Goal: Task Accomplishment & Management: Use online tool/utility

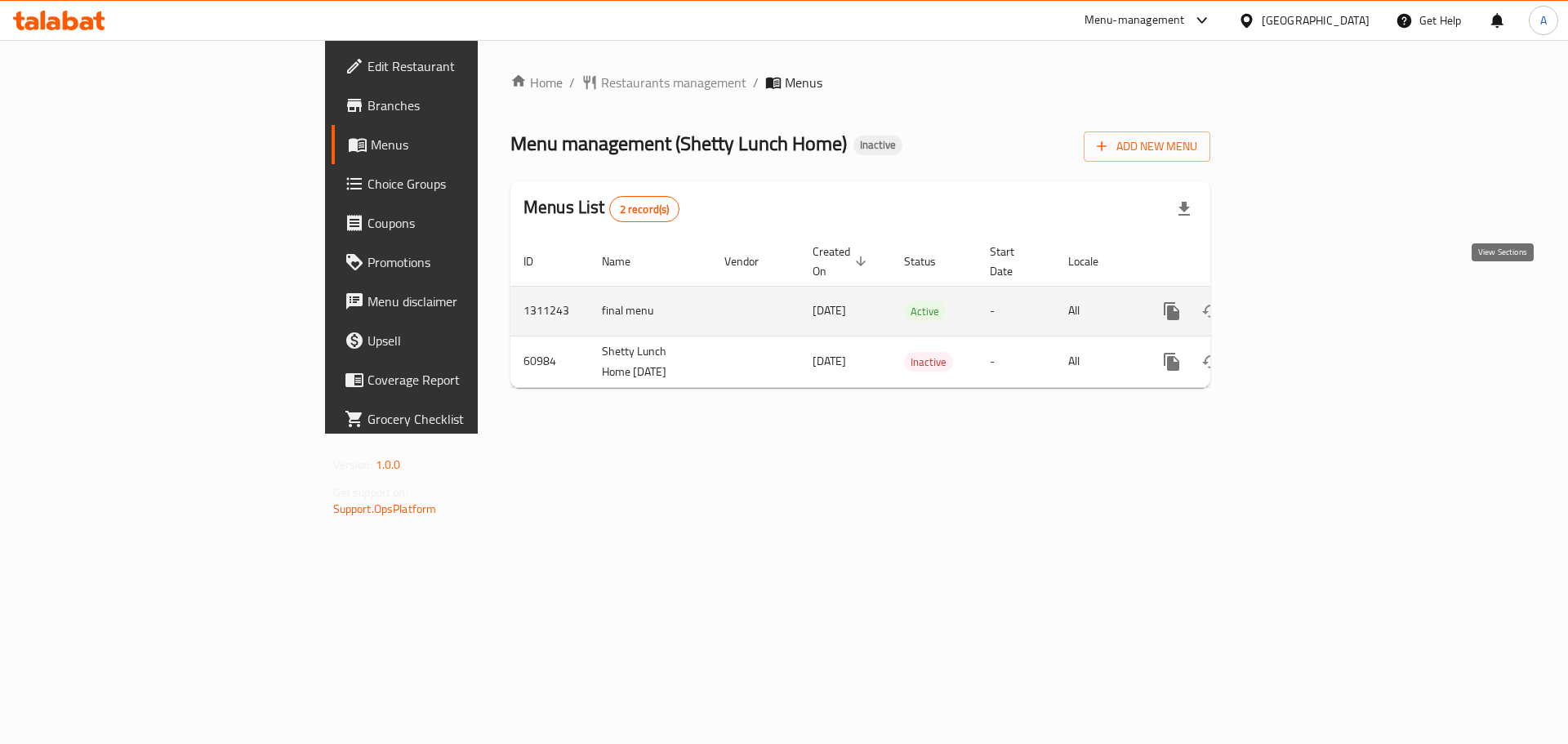
click at [1299, 301] on icon "enhanced table" at bounding box center [1290, 311] width 20 height 20
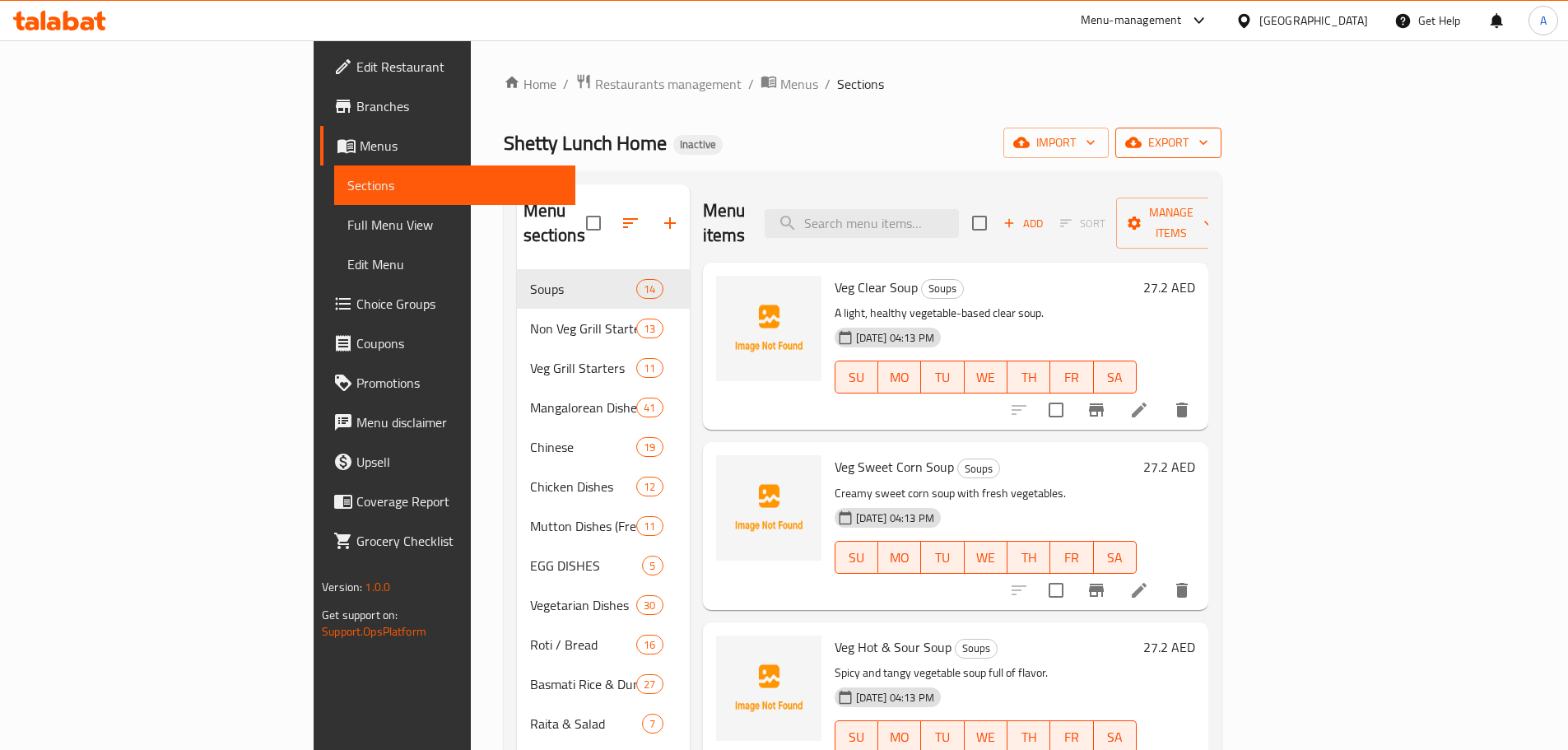
drag, startPoint x: 1415, startPoint y: 140, endPoint x: 1442, endPoint y: 143, distance: 27.2
click at [1222, 143] on div "import export" at bounding box center [1112, 142] width 218 height 31
click at [1142, 143] on icon "button" at bounding box center [1133, 143] width 17 height 11
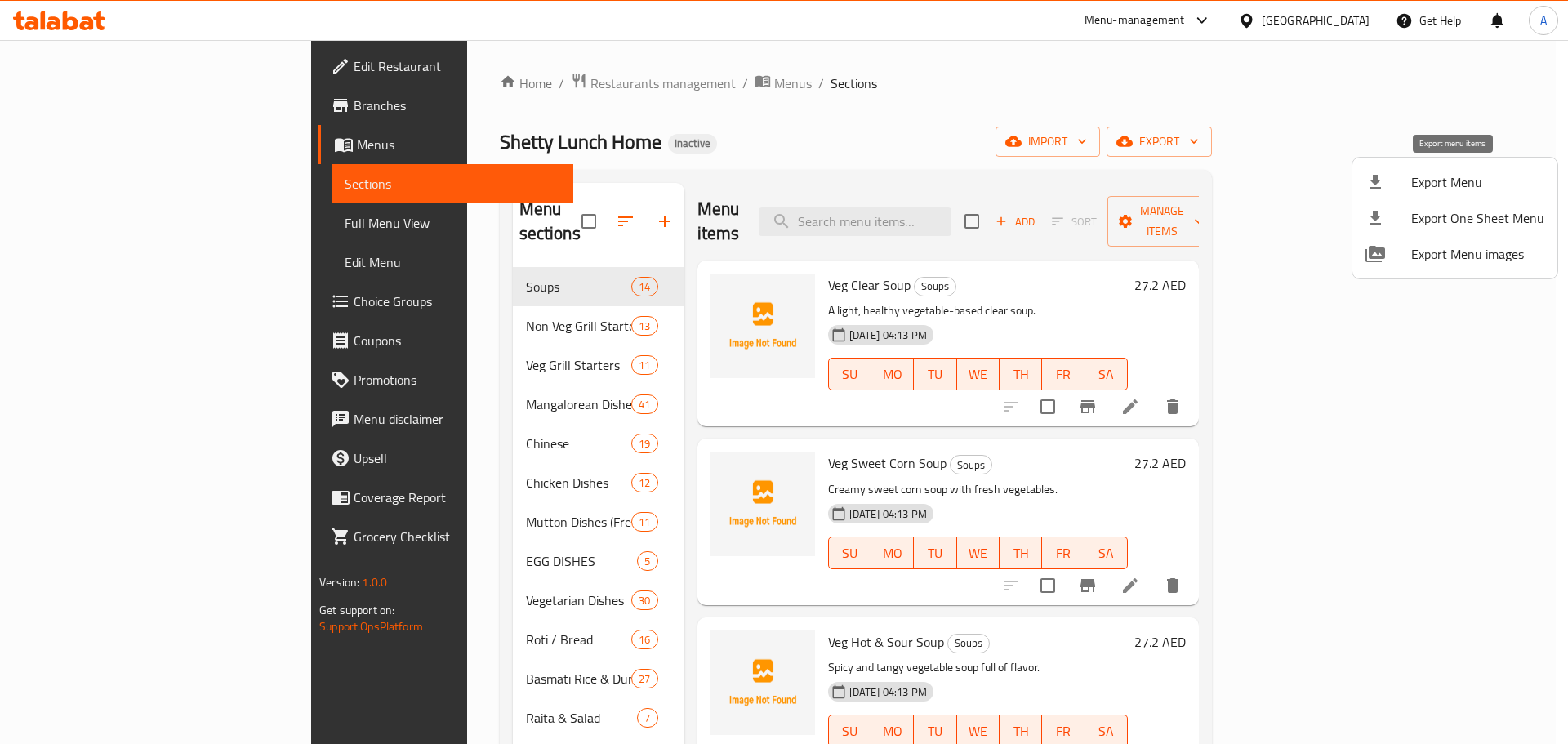
click at [1390, 191] on div at bounding box center [1388, 182] width 46 height 20
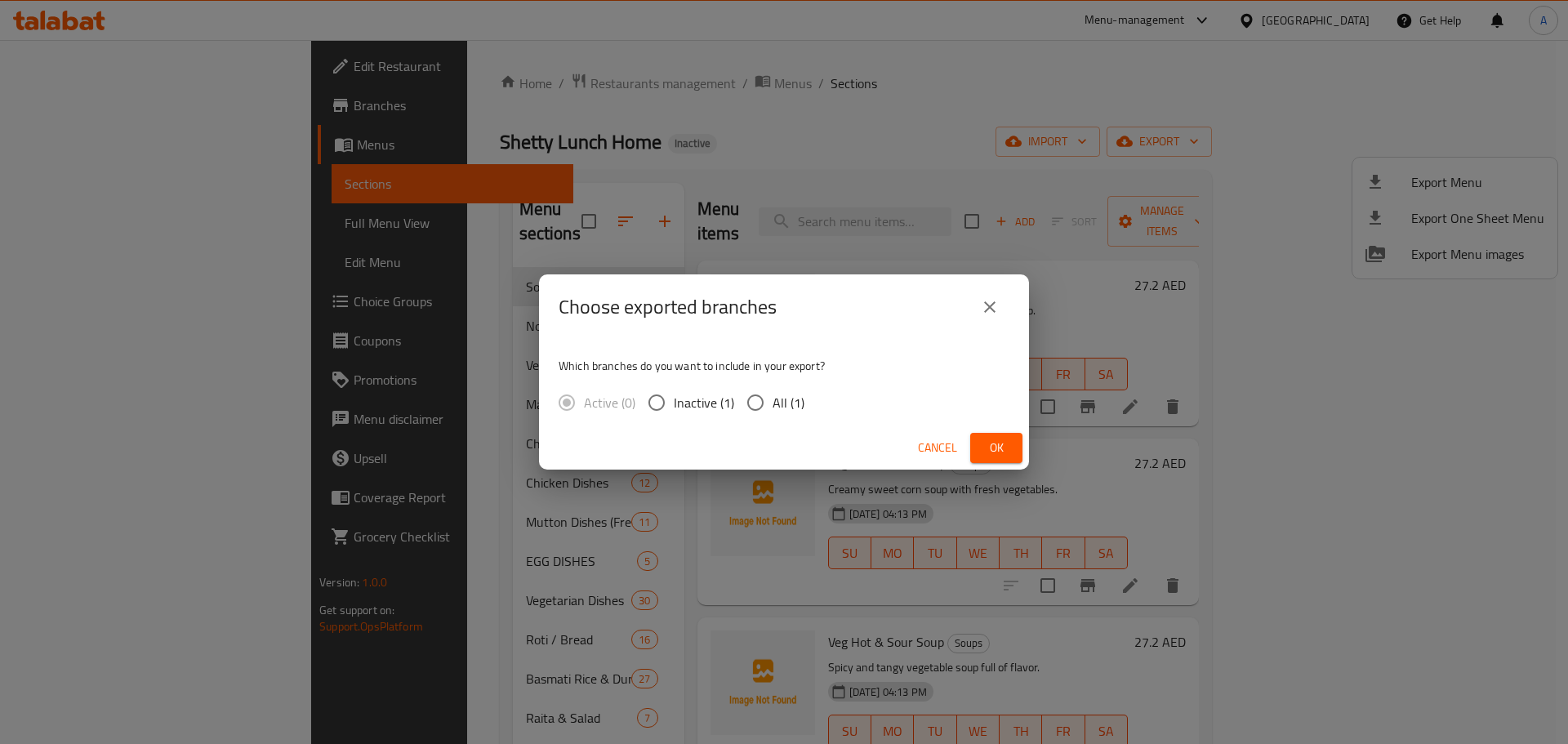
click at [800, 382] on div "Which branches do you want to include in your export? Active (0) Inactive (1) A…" at bounding box center [783, 382] width 490 height 86
click at [794, 395] on span "All (1)" at bounding box center [788, 402] width 32 height 20
click at [773, 395] on input "All (1)" at bounding box center [755, 402] width 34 height 34
radio input "true"
click at [995, 449] on span "Ok" at bounding box center [996, 447] width 26 height 20
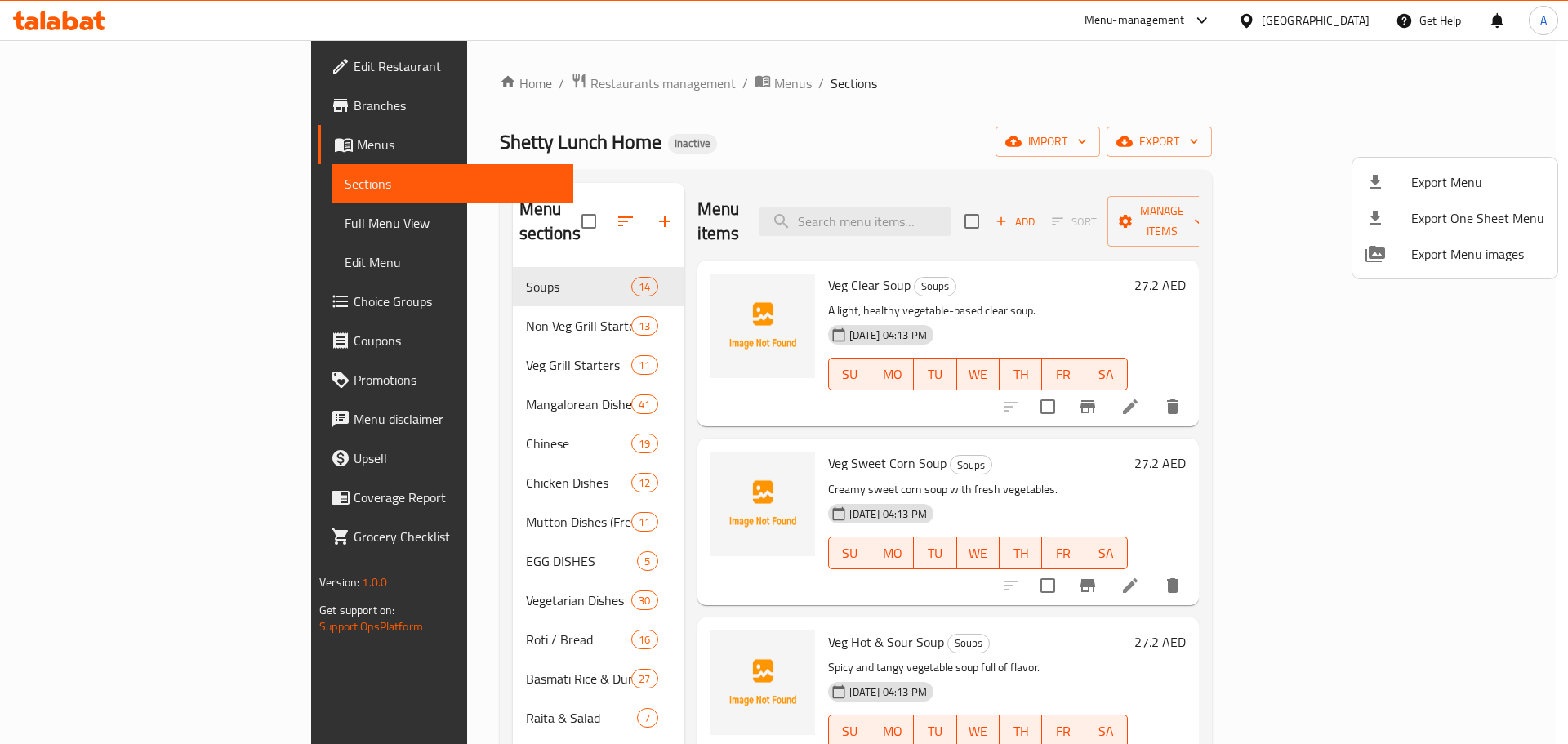
click at [193, 236] on div at bounding box center [784, 372] width 1568 height 744
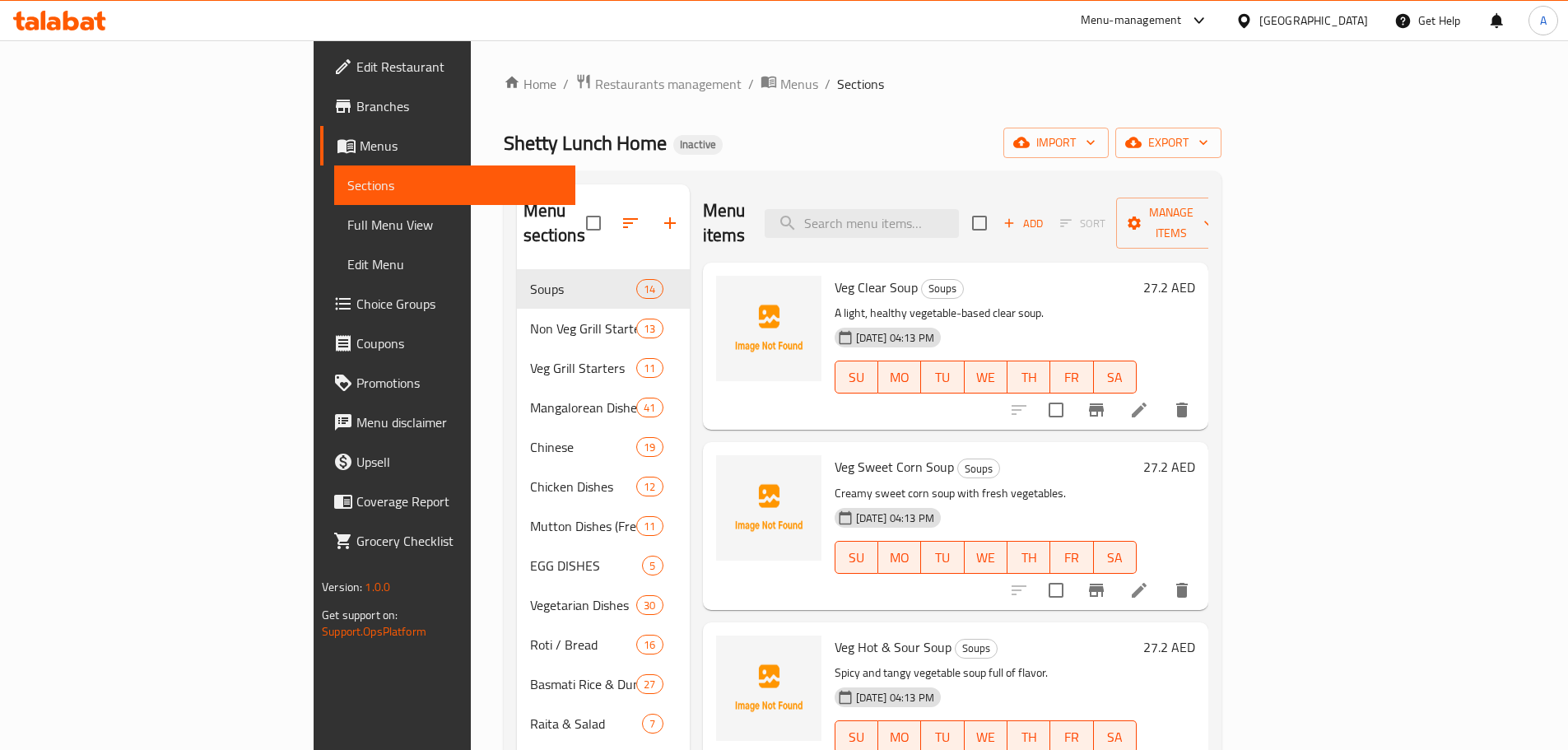
click at [334, 235] on link "Full Menu View" at bounding box center [454, 225] width 241 height 39
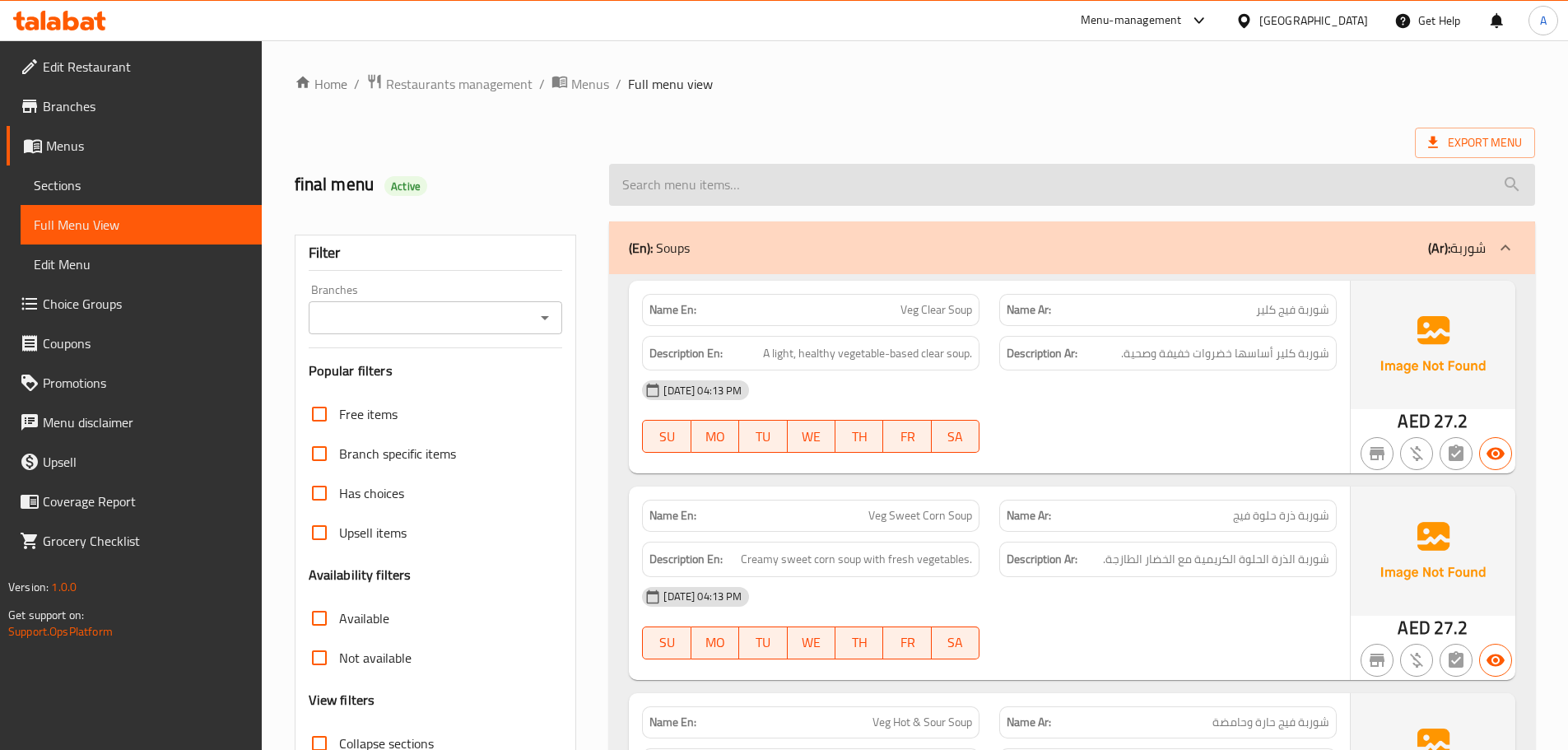
click at [791, 182] on input "search" at bounding box center [1073, 185] width 926 height 42
paste input "Mutter [PERSON_NAME] / Aloo Mutter [PERSON_NAME]"
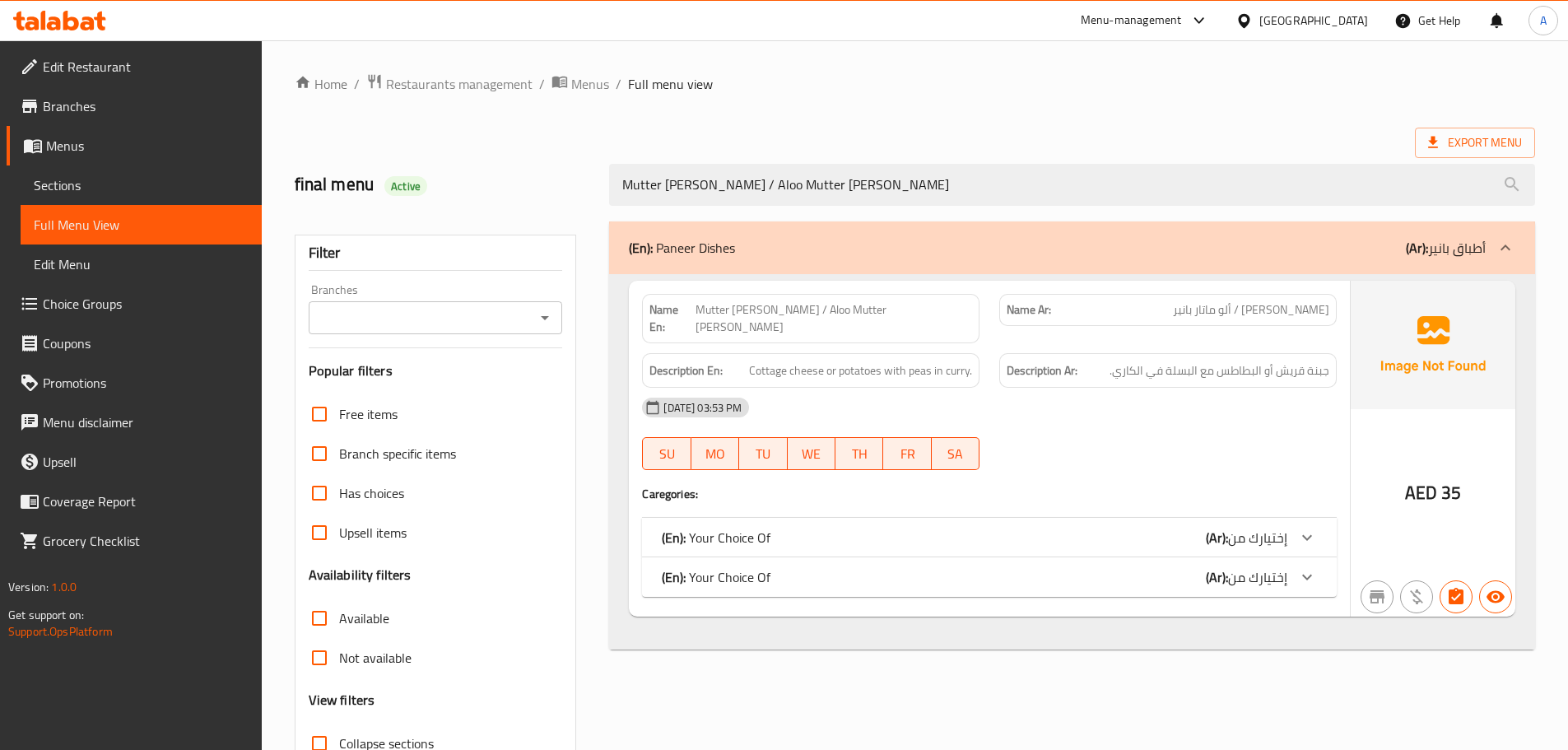
scroll to position [82, 0]
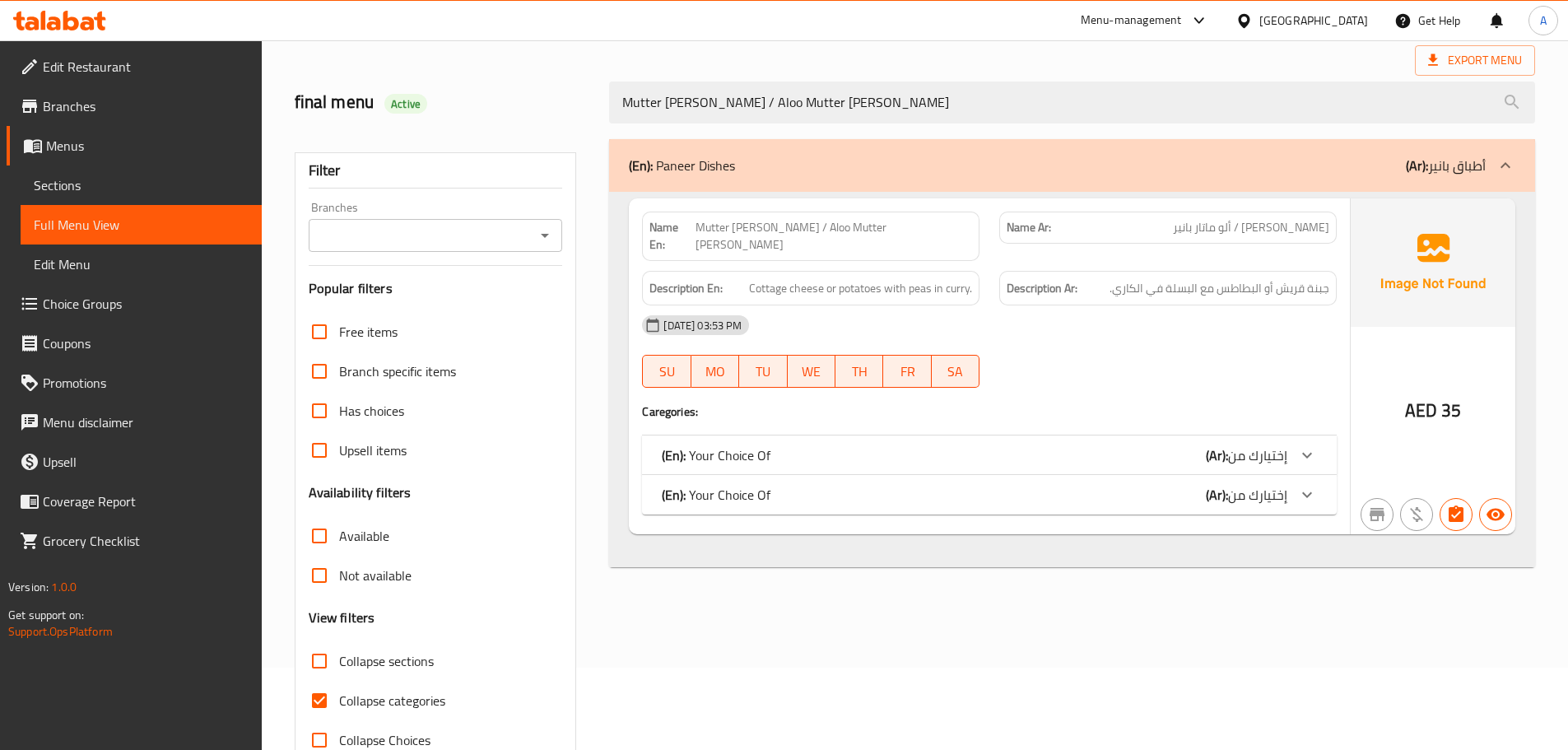
click at [878, 454] on div "(En): Your Choice Of (Ar): إختيارك من" at bounding box center [989, 455] width 695 height 39
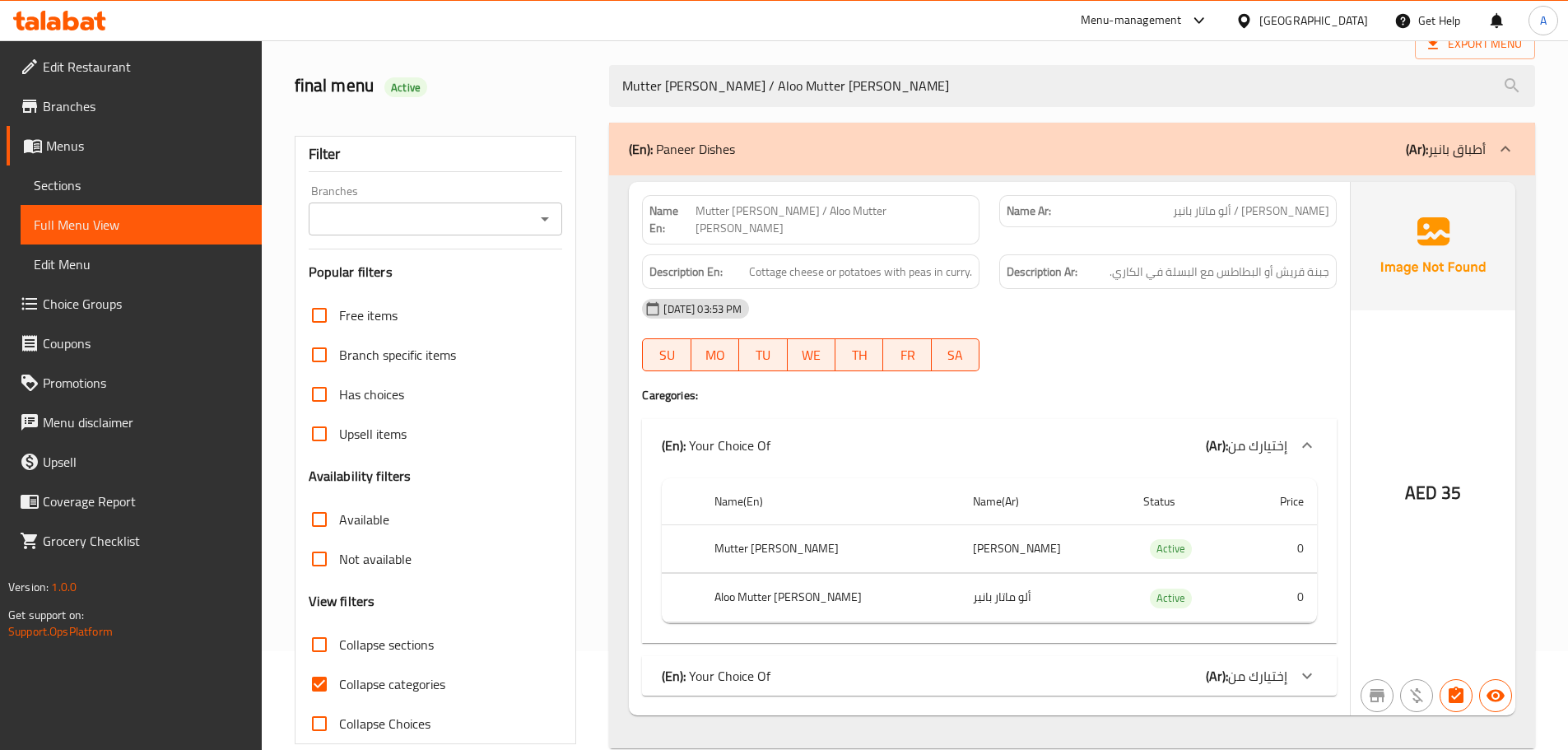
scroll to position [126, 0]
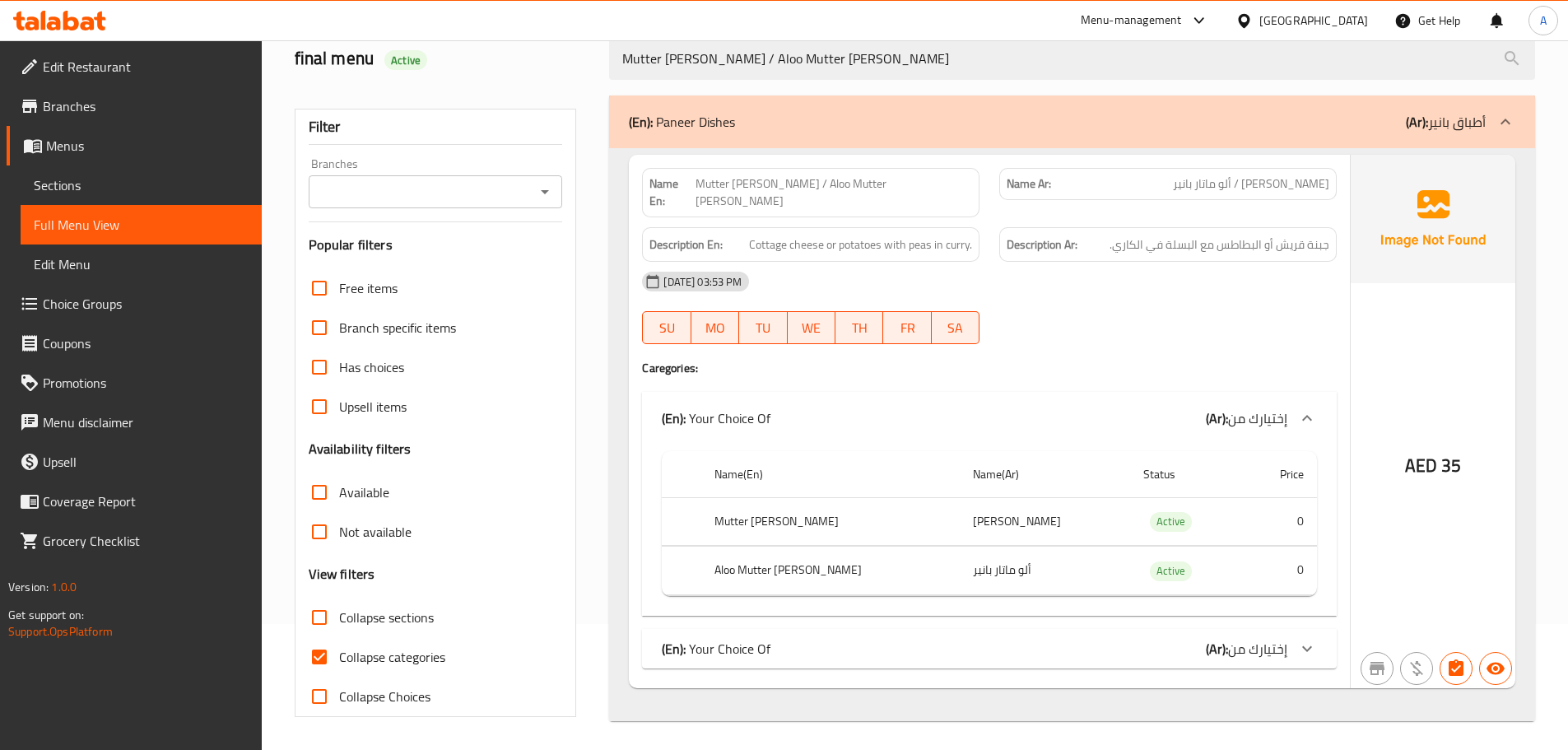
click at [957, 608] on div "Name En: Mutter Paneer / Aloo Mutter Paneer Name Ar: ماتار بانير / ألو ماتار با…" at bounding box center [989, 421] width 721 height 533
click at [957, 629] on div "(En): Your Choice Of (Ar): إختيارك من" at bounding box center [989, 648] width 695 height 39
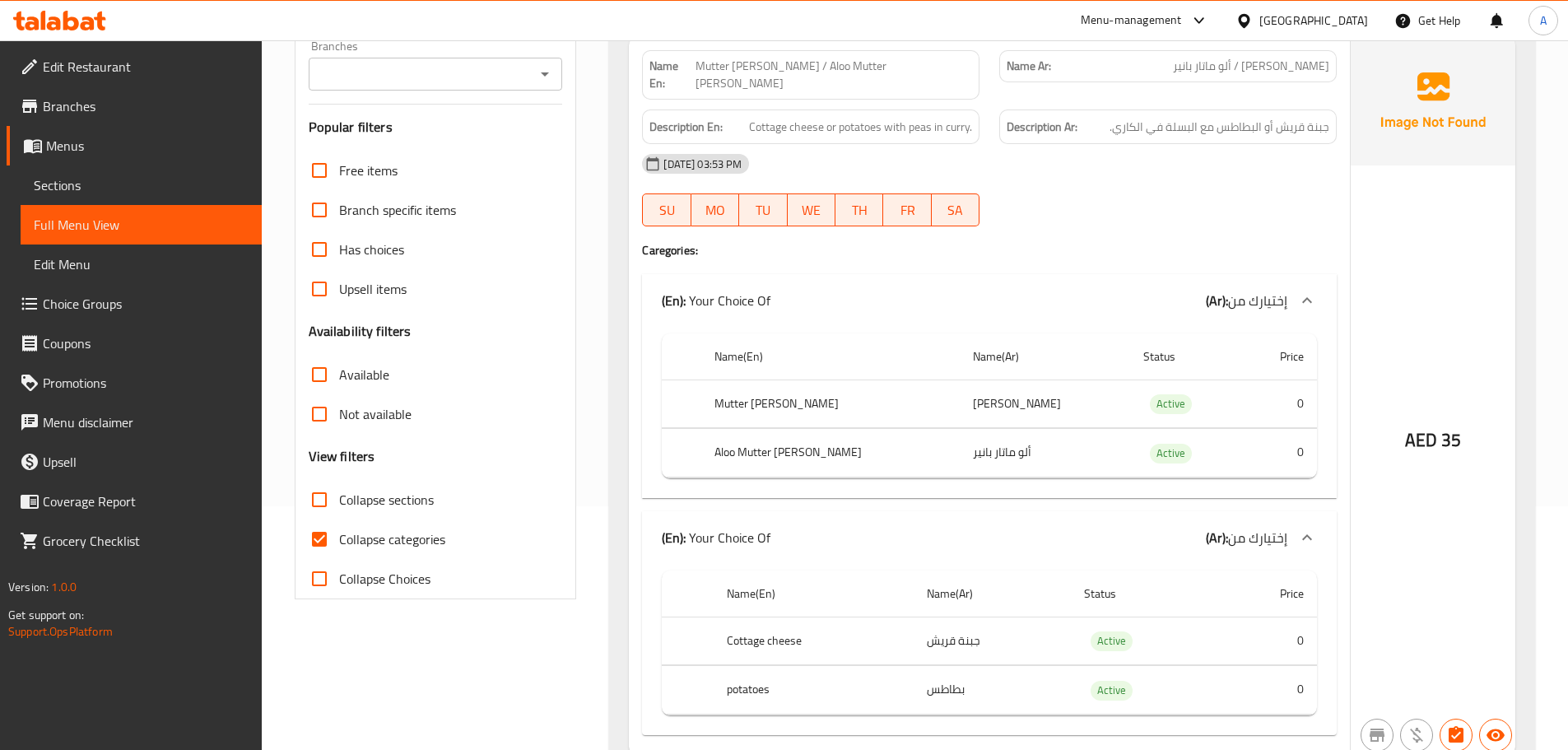
scroll to position [215, 0]
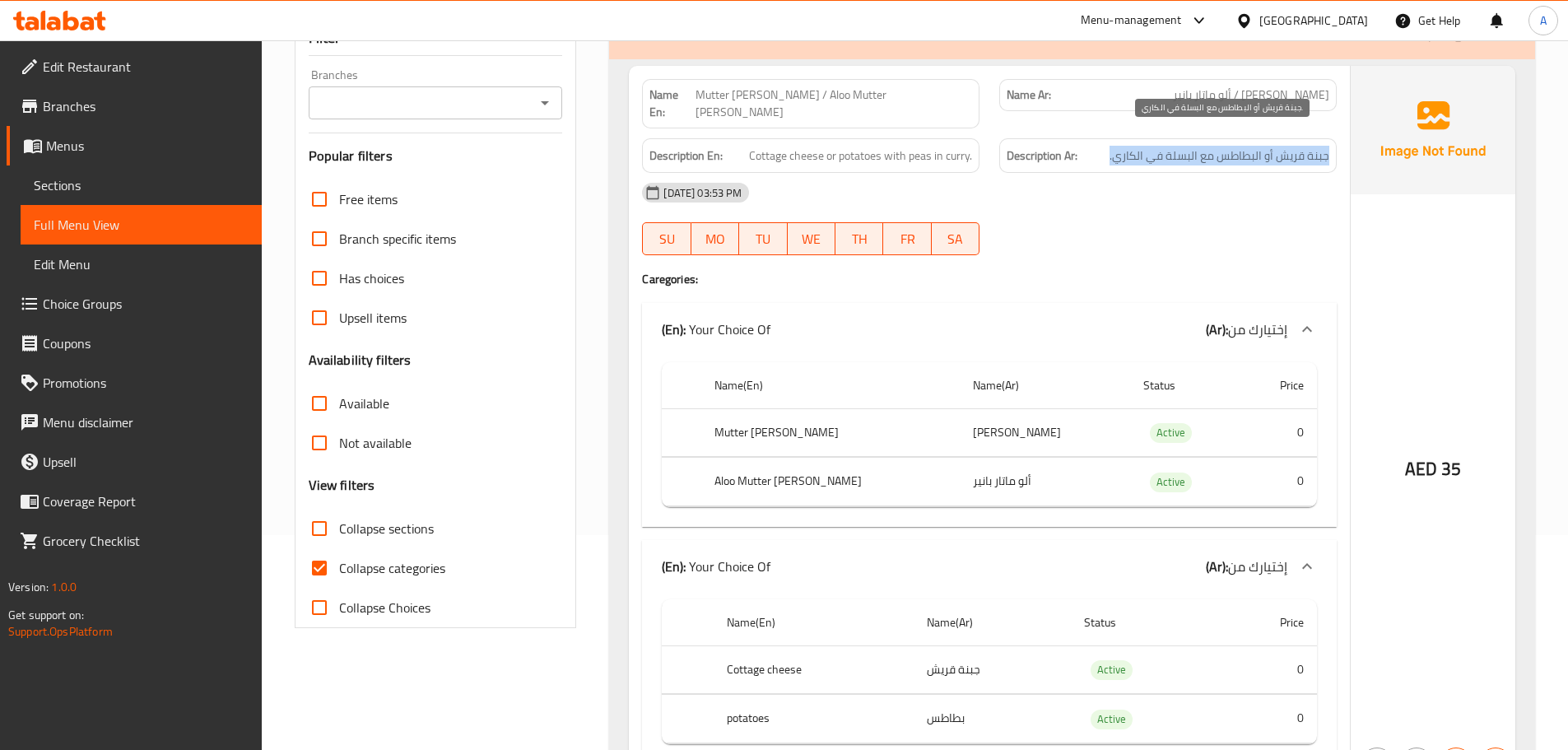
drag, startPoint x: 1327, startPoint y: 135, endPoint x: 1112, endPoint y: 143, distance: 215.1
click at [1112, 146] on span "جبنة قريش أو البطاطس مع البسلة في الكاري." at bounding box center [1219, 155] width 220 height 20
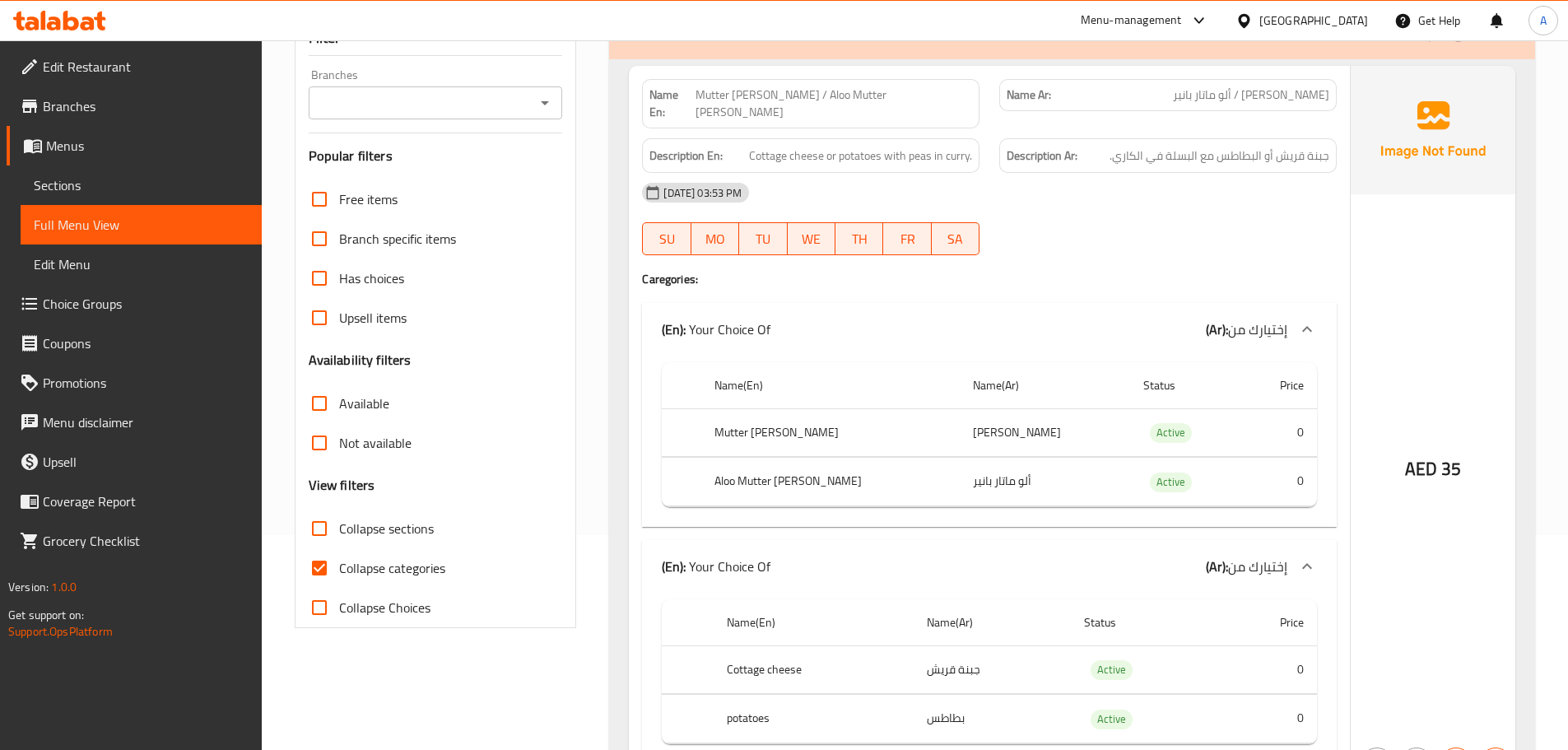
click at [1083, 173] on div "[DATE] 03:53 PM" at bounding box center [989, 192] width 715 height 39
click at [879, 93] on span "Mutter [PERSON_NAME] / Aloo Mutter [PERSON_NAME]" at bounding box center [833, 104] width 276 height 34
copy span "Aloo"
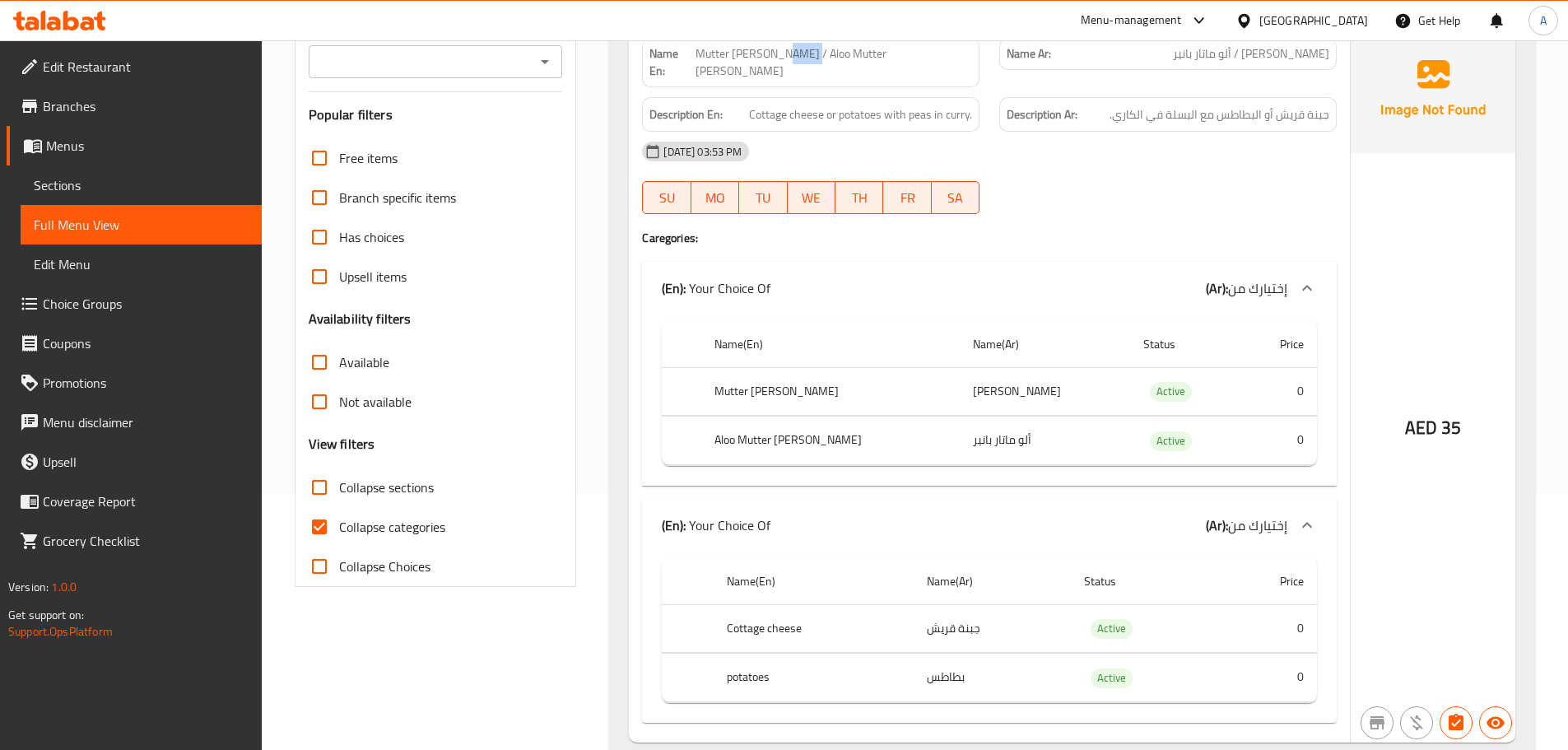
scroll to position [297, 0]
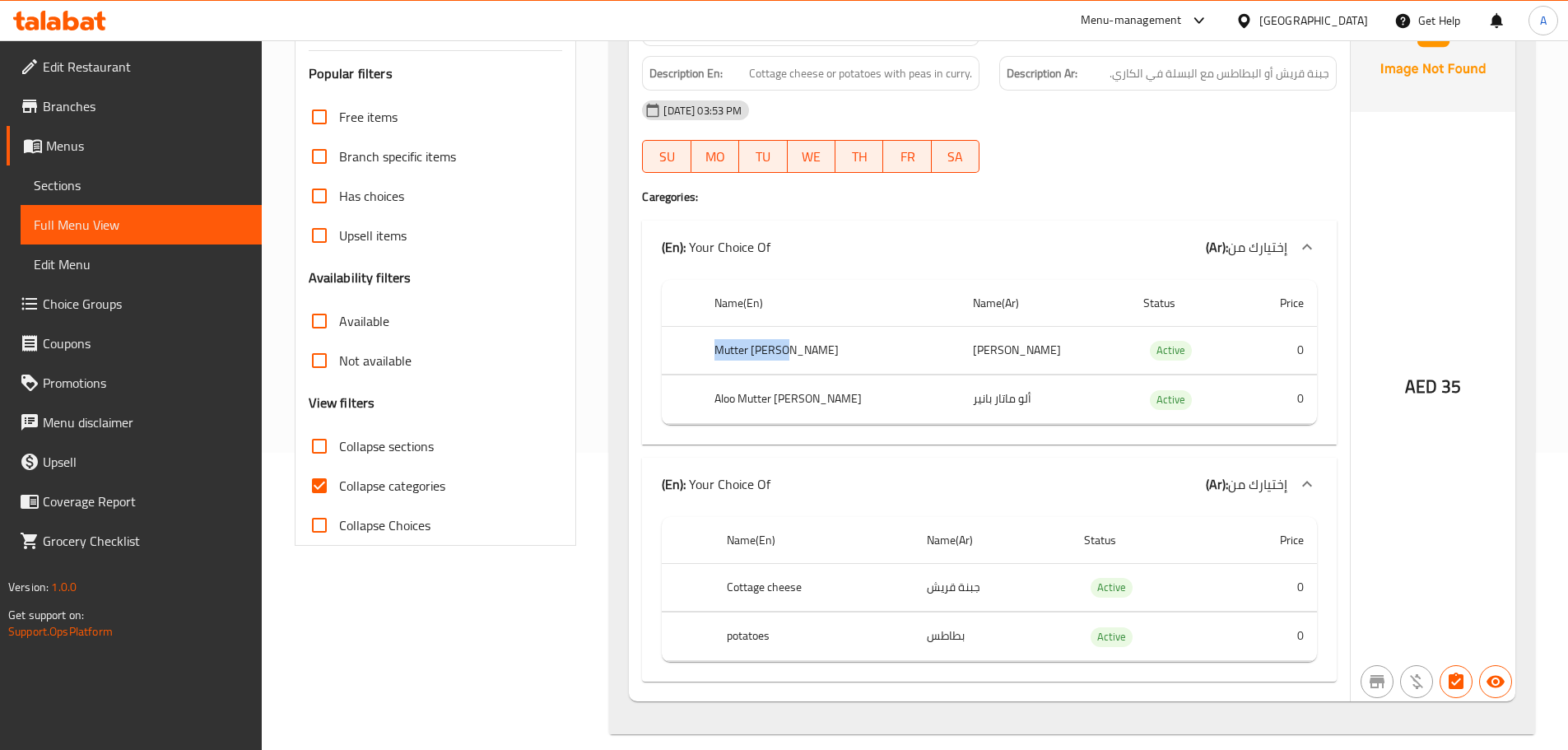
drag, startPoint x: 720, startPoint y: 331, endPoint x: 809, endPoint y: 332, distance: 89.0
click at [809, 332] on th "Mutter [PERSON_NAME]" at bounding box center [830, 350] width 259 height 48
drag, startPoint x: 944, startPoint y: 332, endPoint x: 1020, endPoint y: 334, distance: 76.0
click at [1020, 334] on td "[PERSON_NAME]" at bounding box center [1044, 350] width 170 height 48
drag, startPoint x: 1009, startPoint y: 381, endPoint x: 945, endPoint y: 384, distance: 64.1
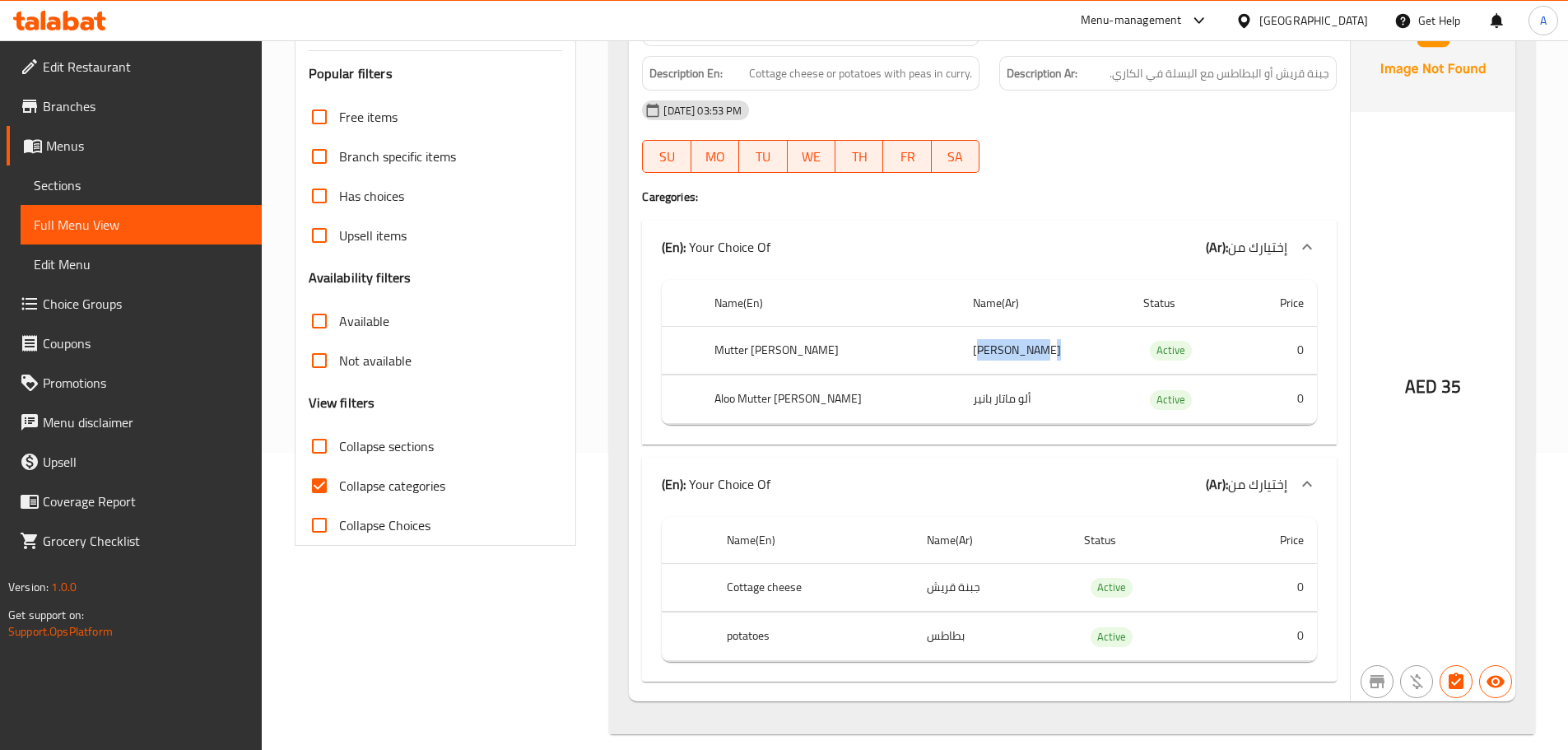
click at [959, 384] on td "ألو ماتار بانير" at bounding box center [1044, 399] width 170 height 48
drag, startPoint x: 987, startPoint y: 335, endPoint x: 926, endPoint y: 333, distance: 61.0
click at [926, 333] on tr "Mutter Paneer ماتار بانير Active 0" at bounding box center [989, 350] width 655 height 48
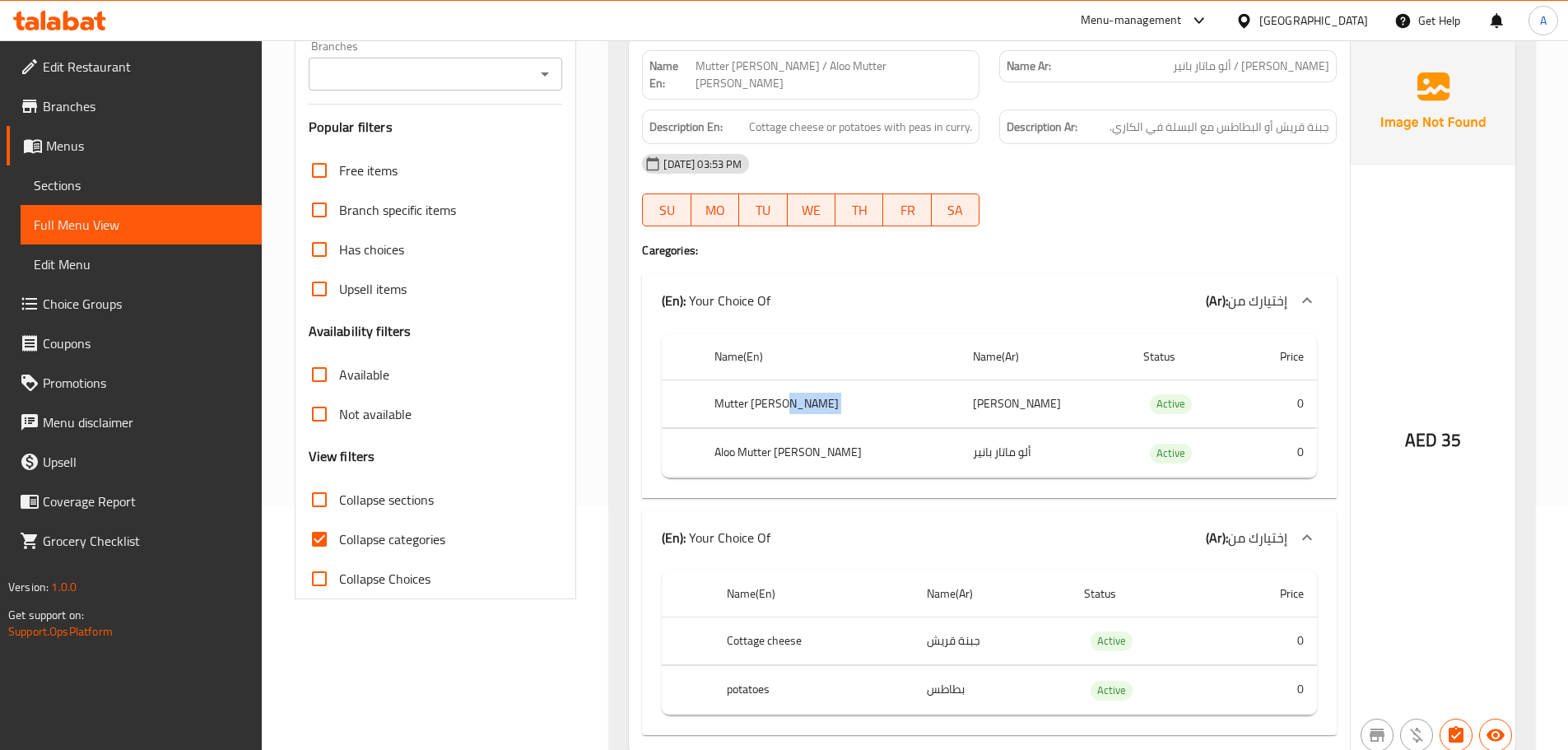
scroll to position [215, 0]
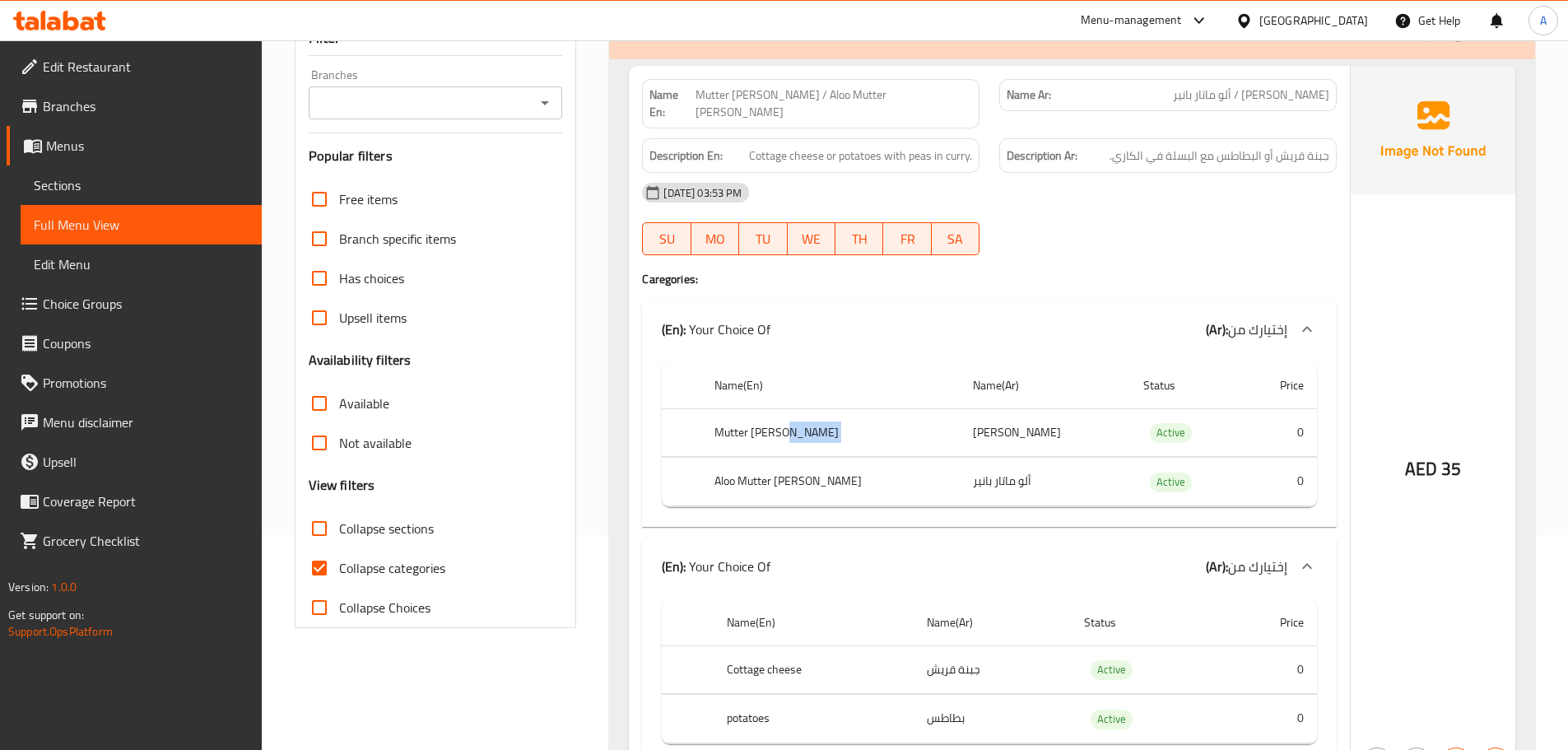
click at [1282, 98] on span "[PERSON_NAME] / ألو ماتار بانير" at bounding box center [1251, 96] width 156 height 18
click at [1294, 96] on span "[PERSON_NAME] / ألو ماتار بانير" at bounding box center [1251, 96] width 156 height 18
copy span "بانير"
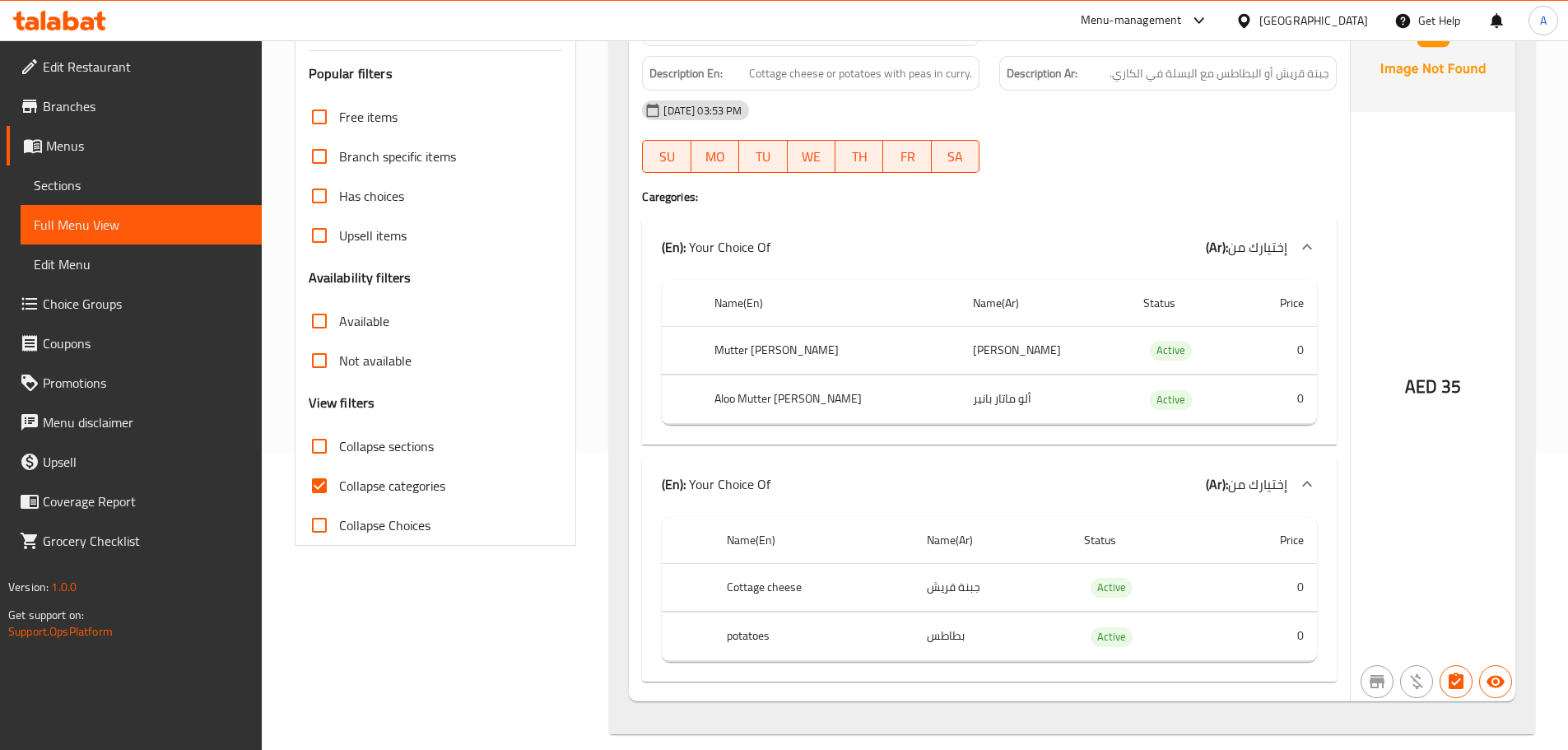
click at [1329, 117] on div "[DATE] 03:53 PM SU MO TU WE TH FR SA" at bounding box center [989, 136] width 715 height 92
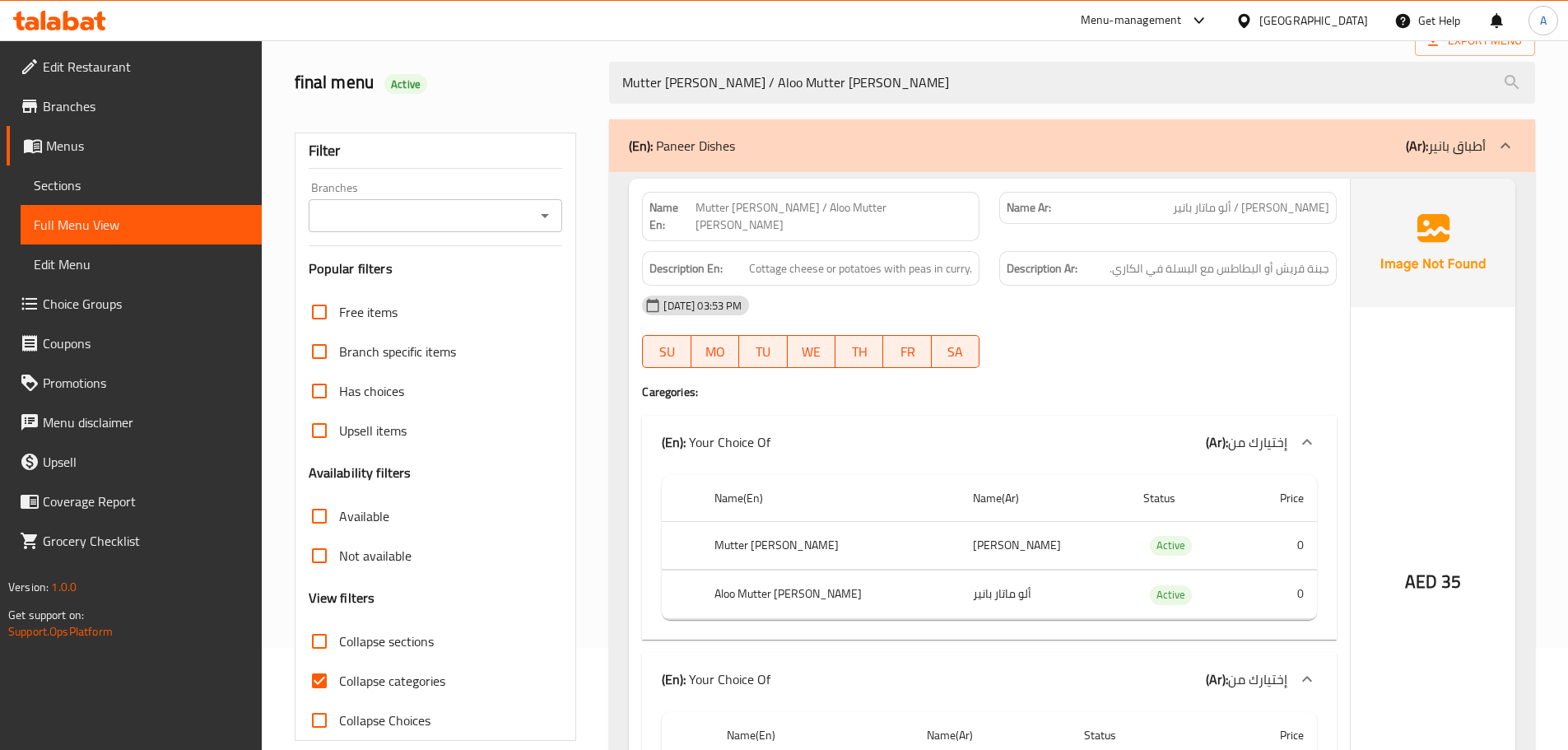
scroll to position [0, 0]
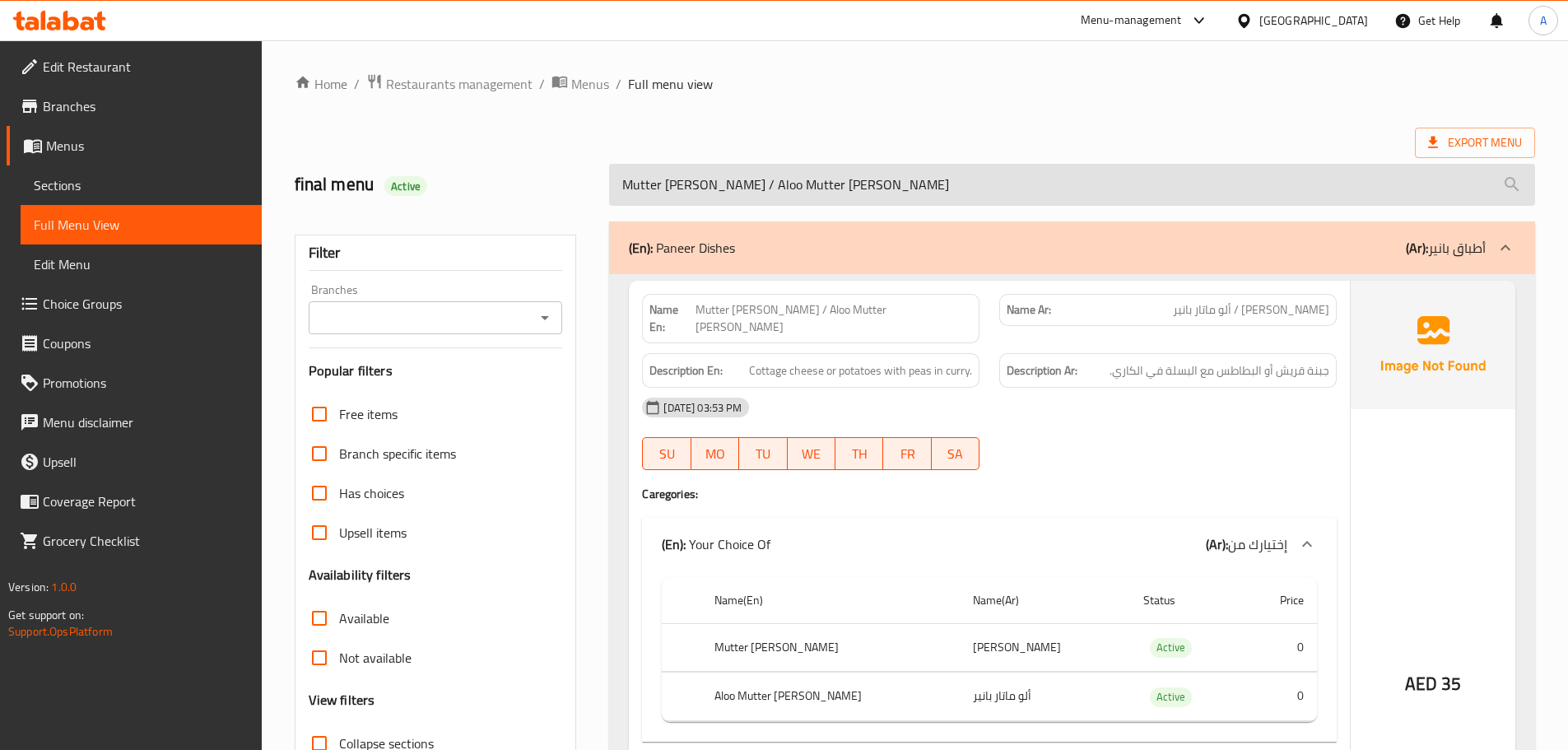
click at [780, 196] on input "Mutter [PERSON_NAME] / Aloo Mutter [PERSON_NAME]" at bounding box center [1073, 185] width 926 height 42
click at [780, 195] on input "Mutter [PERSON_NAME] / Aloo Mutter [PERSON_NAME]" at bounding box center [1073, 185] width 926 height 42
paste input "ix Veg Palak"
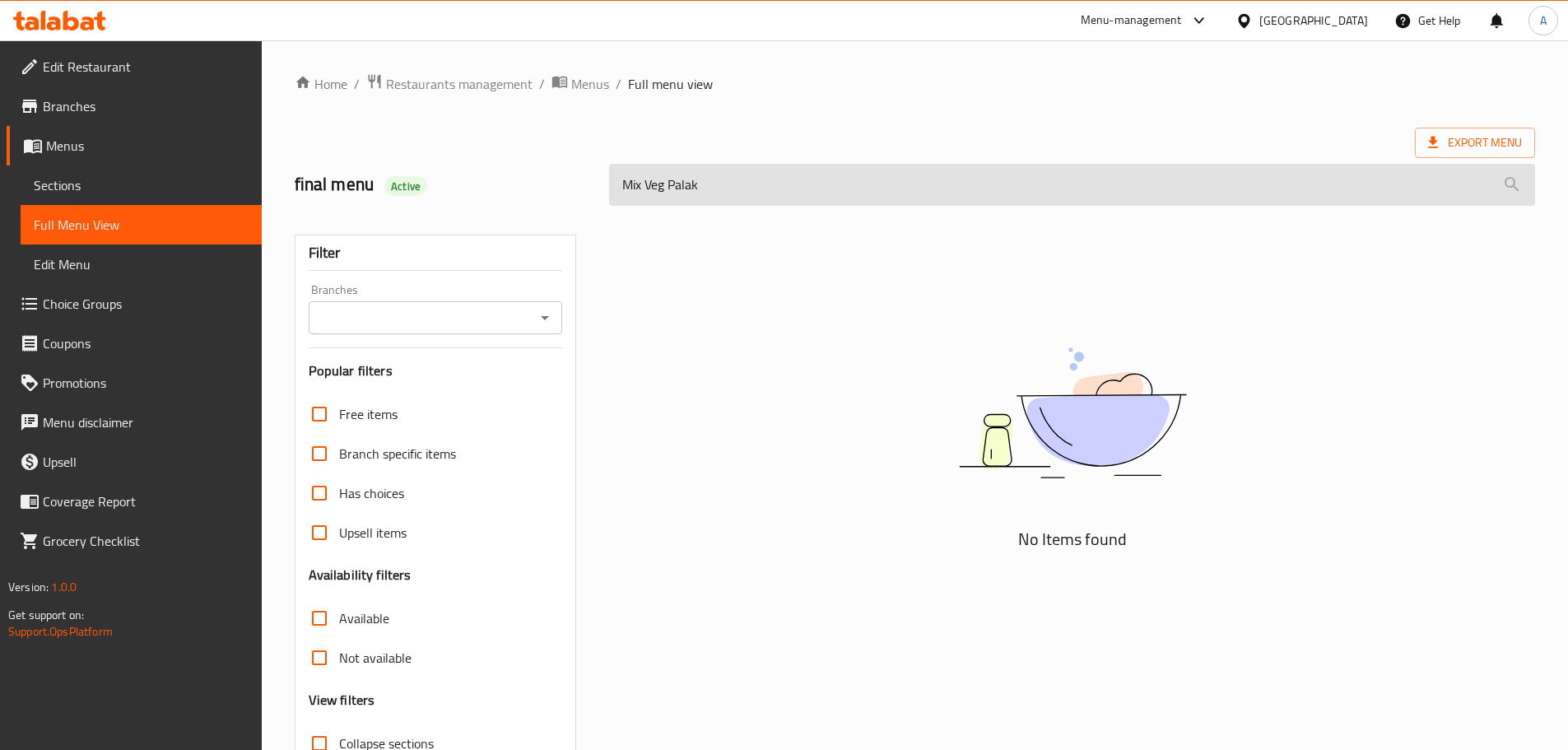
click at [737, 175] on input "Mix Veg Palak" at bounding box center [1073, 185] width 926 height 42
paste input "[PERSON_NAME]"
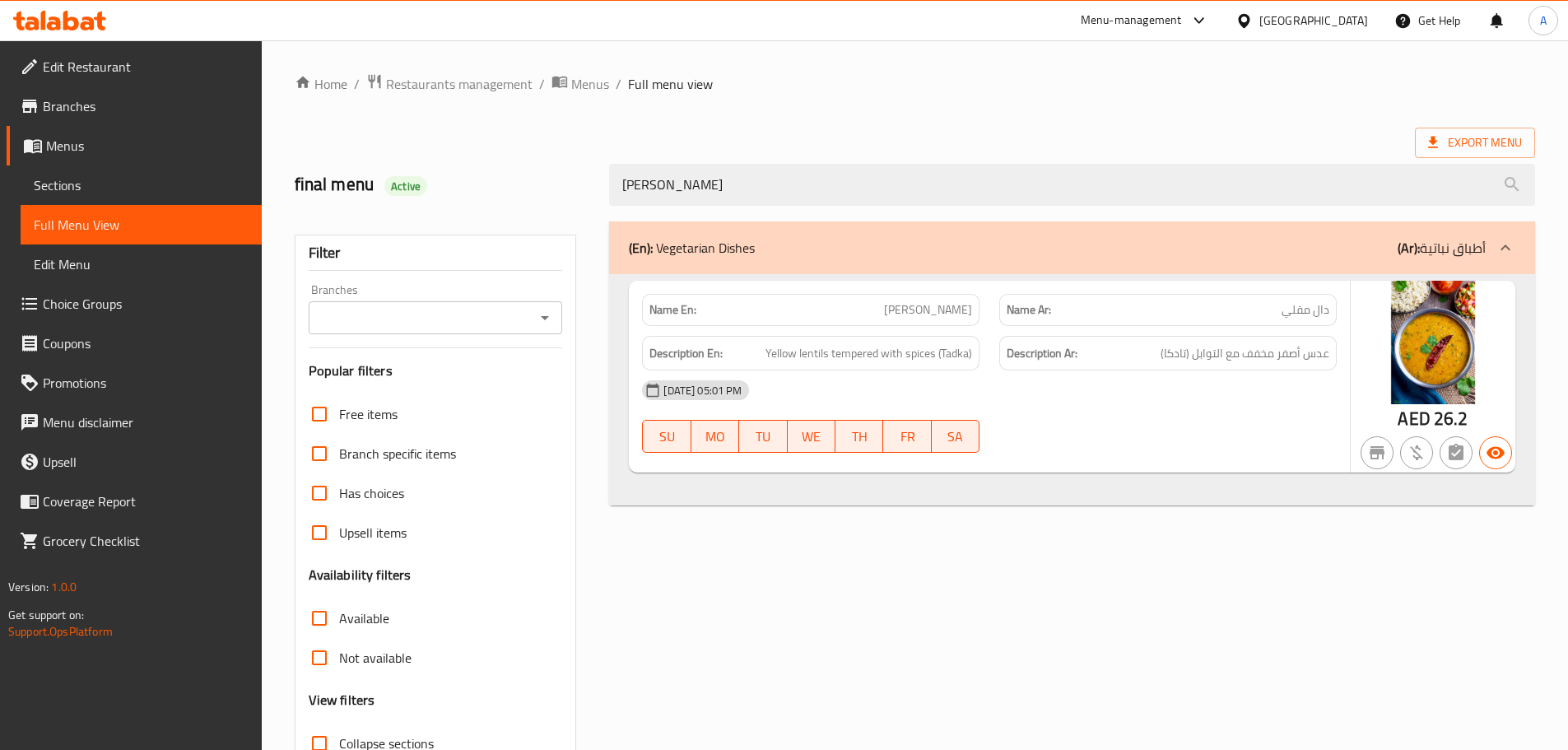
type input "[PERSON_NAME]"
click at [146, 178] on span "Sections" at bounding box center [140, 185] width 215 height 20
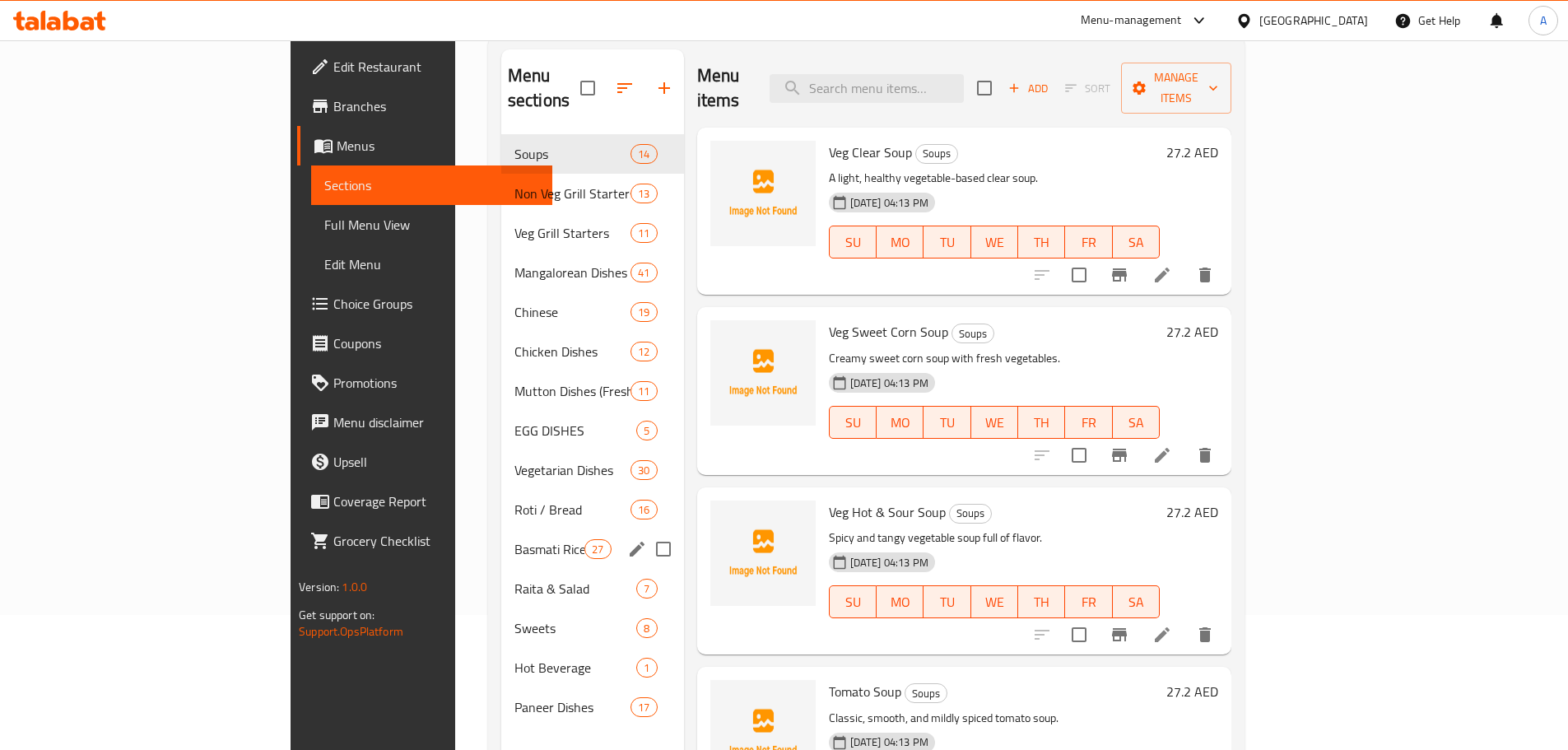
scroll to position [165, 0]
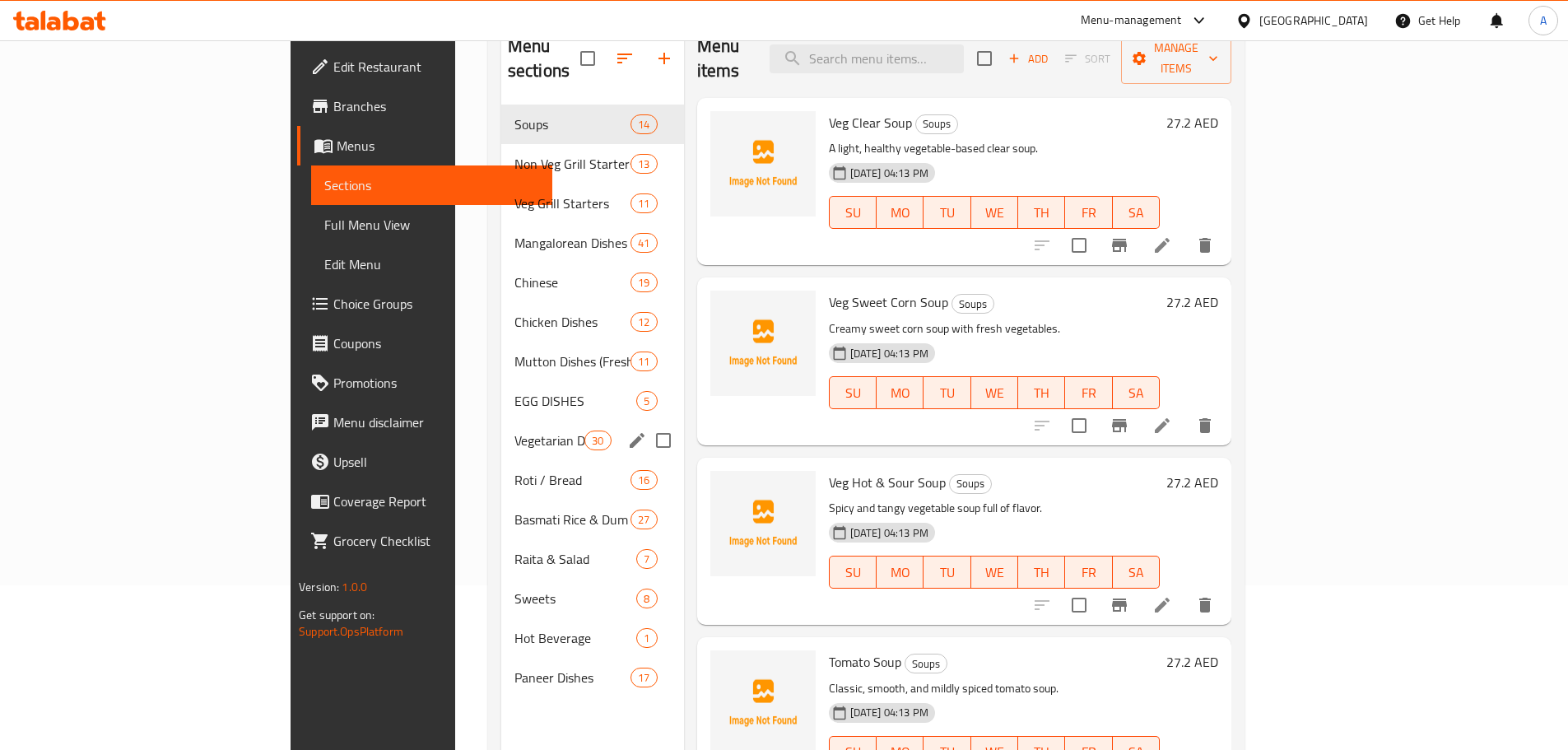
click at [515, 431] on span "Vegetarian Dishes" at bounding box center [550, 440] width 70 height 20
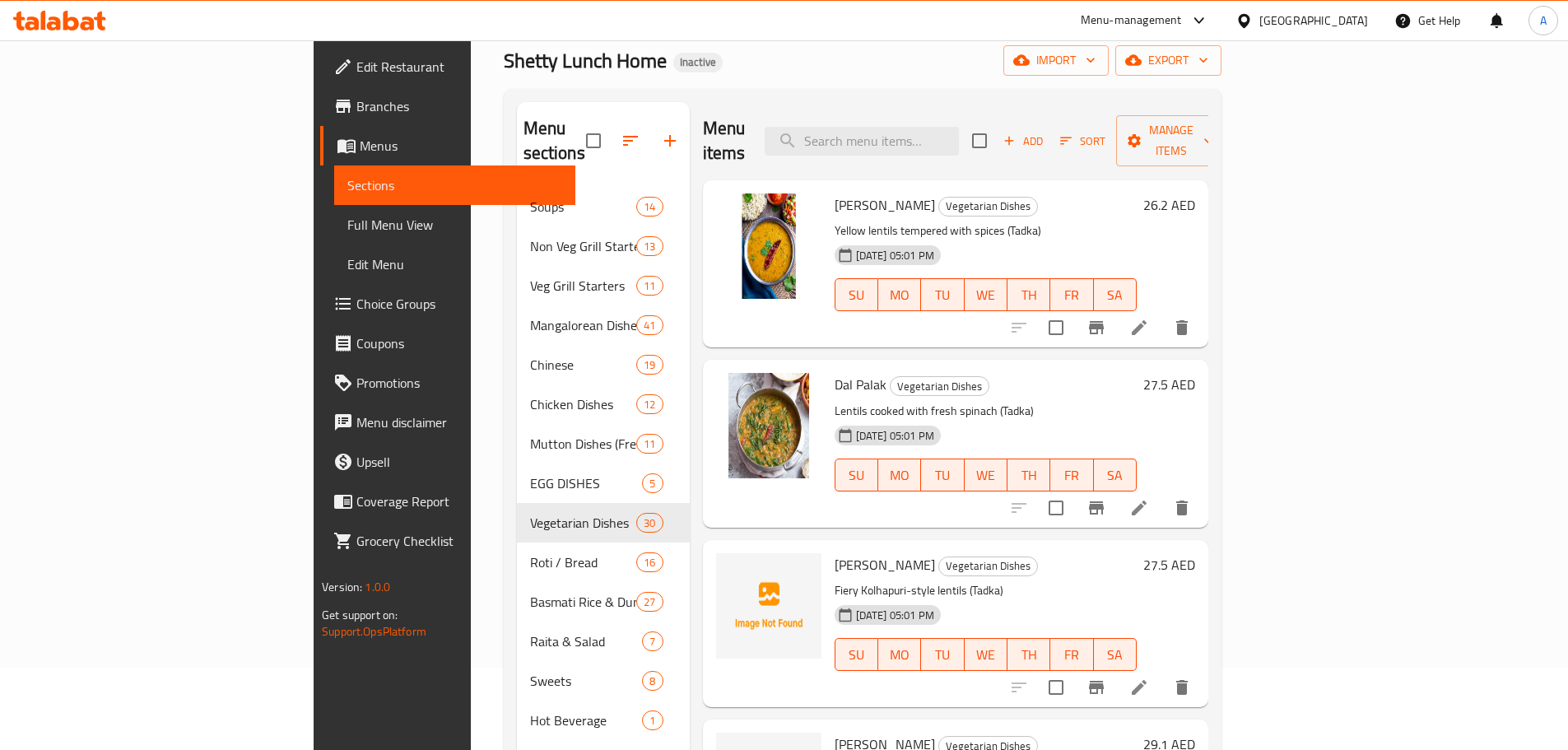
click at [360, 154] on span "Menus" at bounding box center [460, 146] width 203 height 20
click at [347, 222] on span "Full Menu View" at bounding box center [454, 225] width 215 height 20
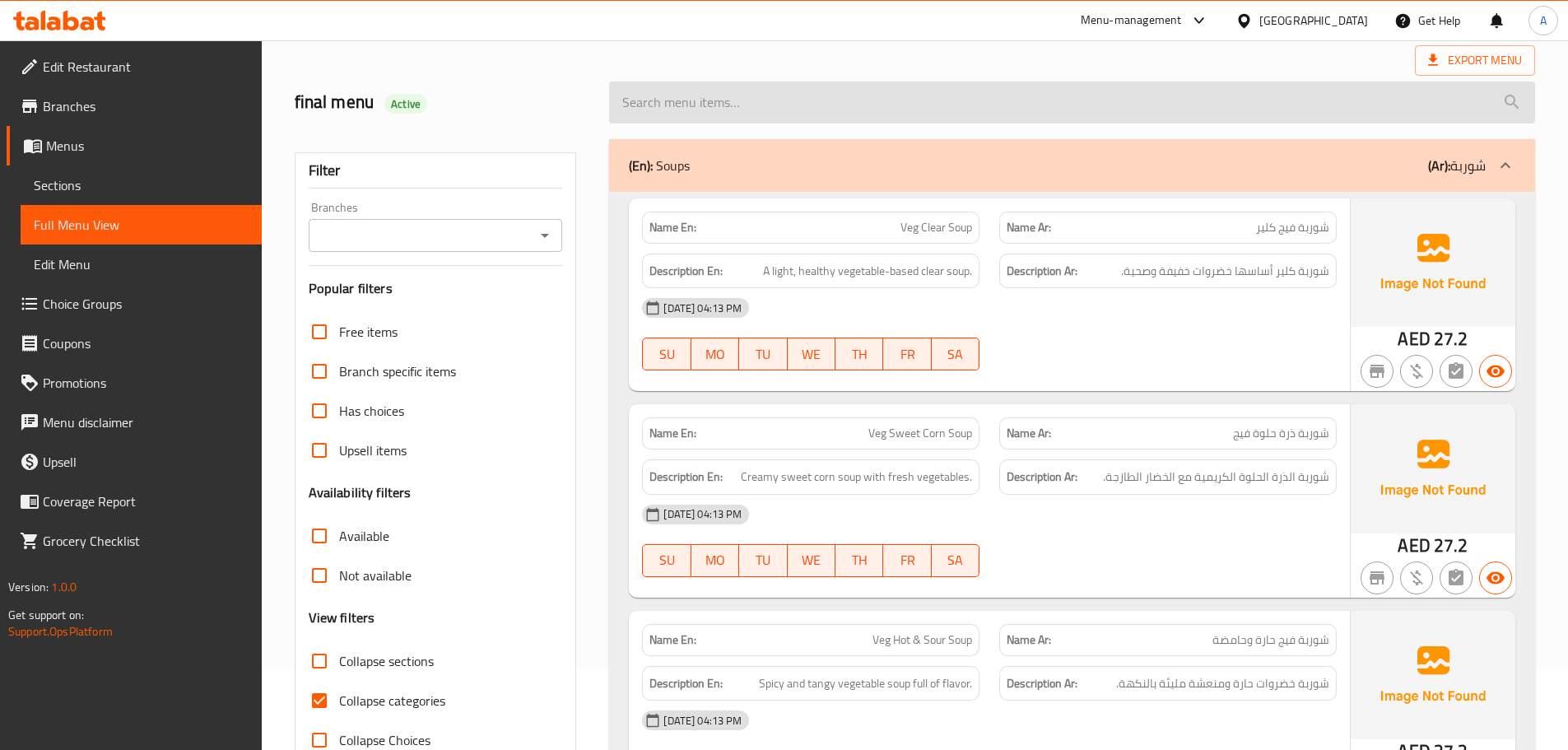
click at [800, 108] on input "search" at bounding box center [1073, 103] width 926 height 42
paste input "Paneer [PERSON_NAME] / Paneer Butter Masala"
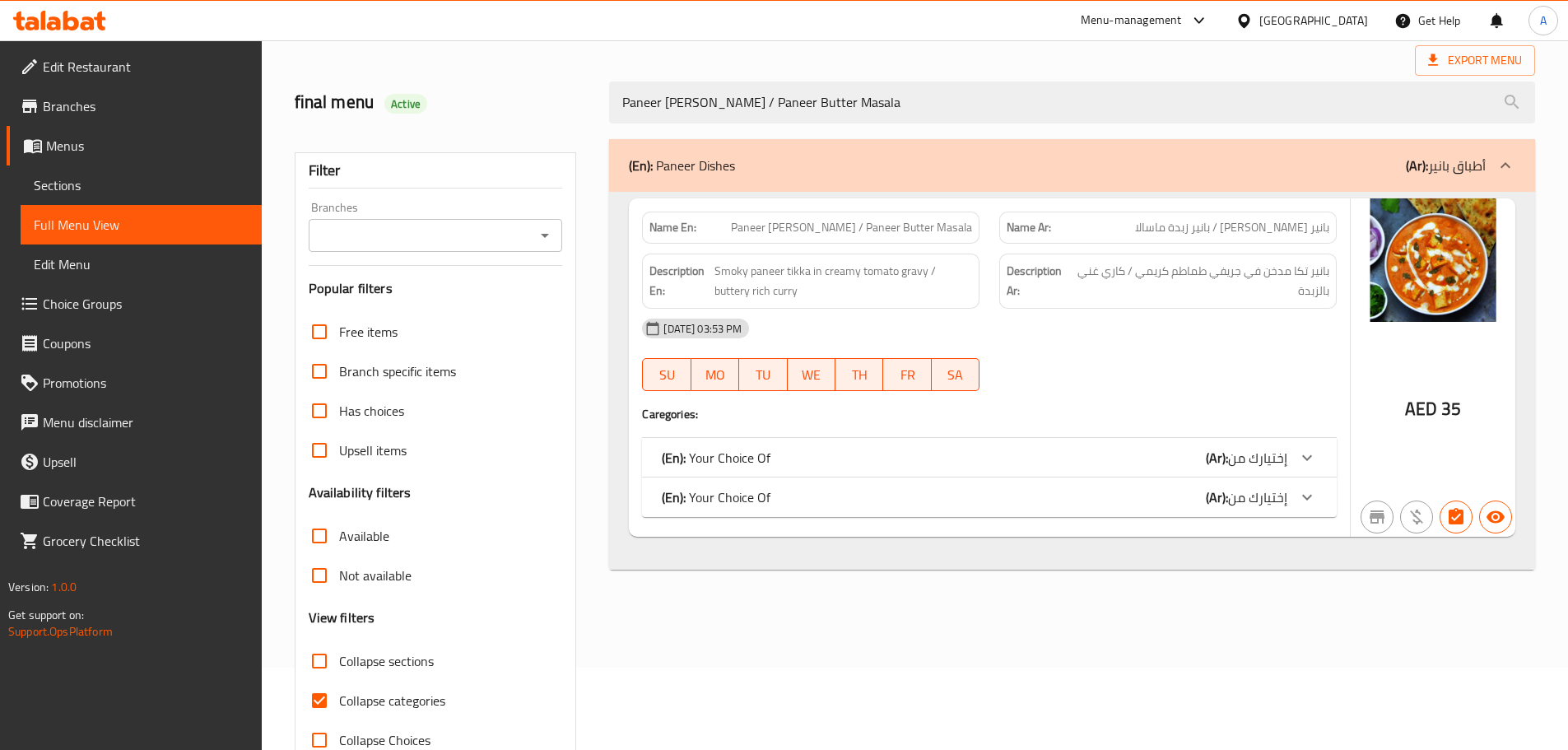
type input "Paneer [PERSON_NAME] / Paneer Butter Masala"
click at [814, 490] on div "(En): Your Choice Of (Ar): إختيارك من" at bounding box center [974, 497] width 625 height 20
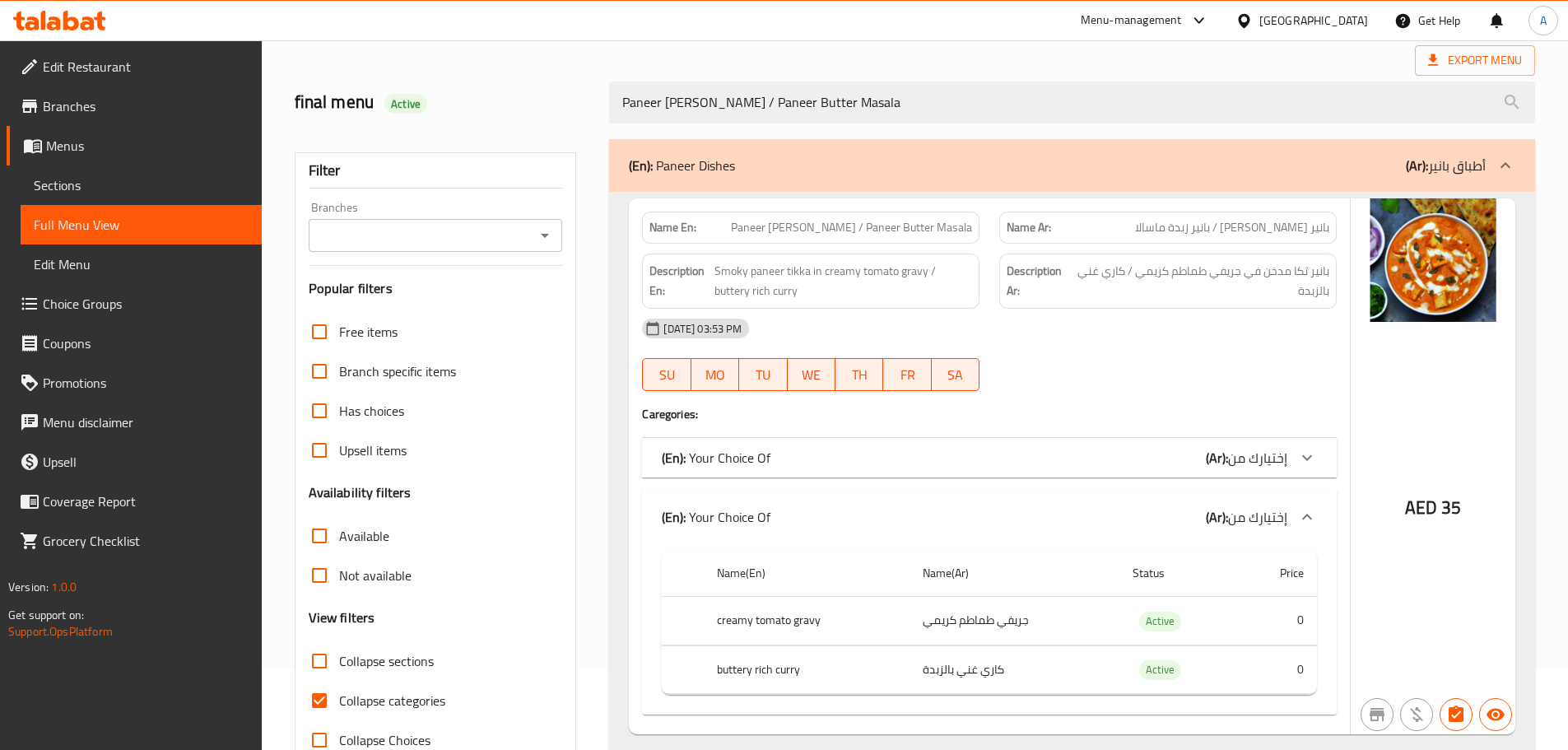
click at [811, 455] on div "(En): Your Choice Of (Ar): إختيارك من" at bounding box center [974, 458] width 625 height 20
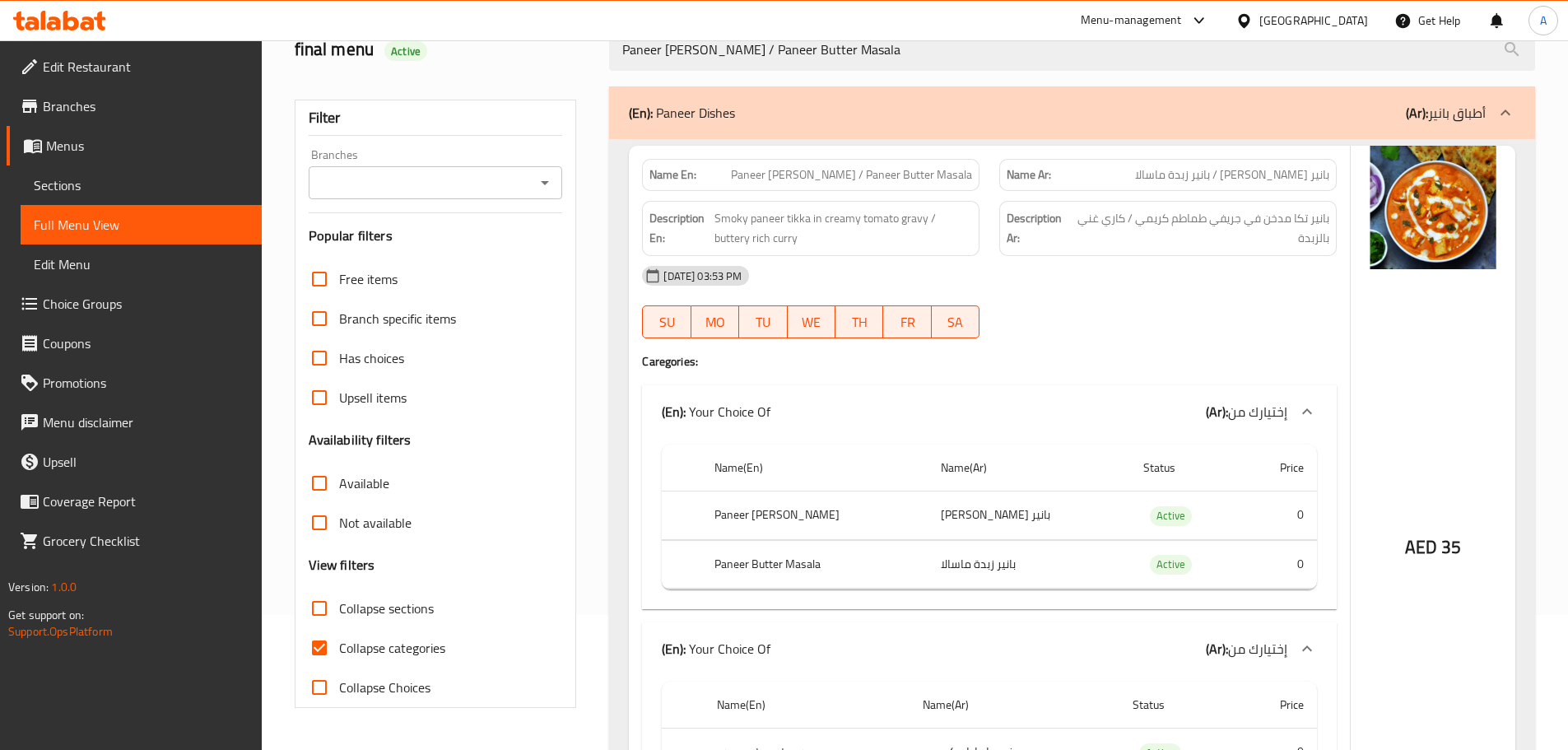
scroll to position [165, 0]
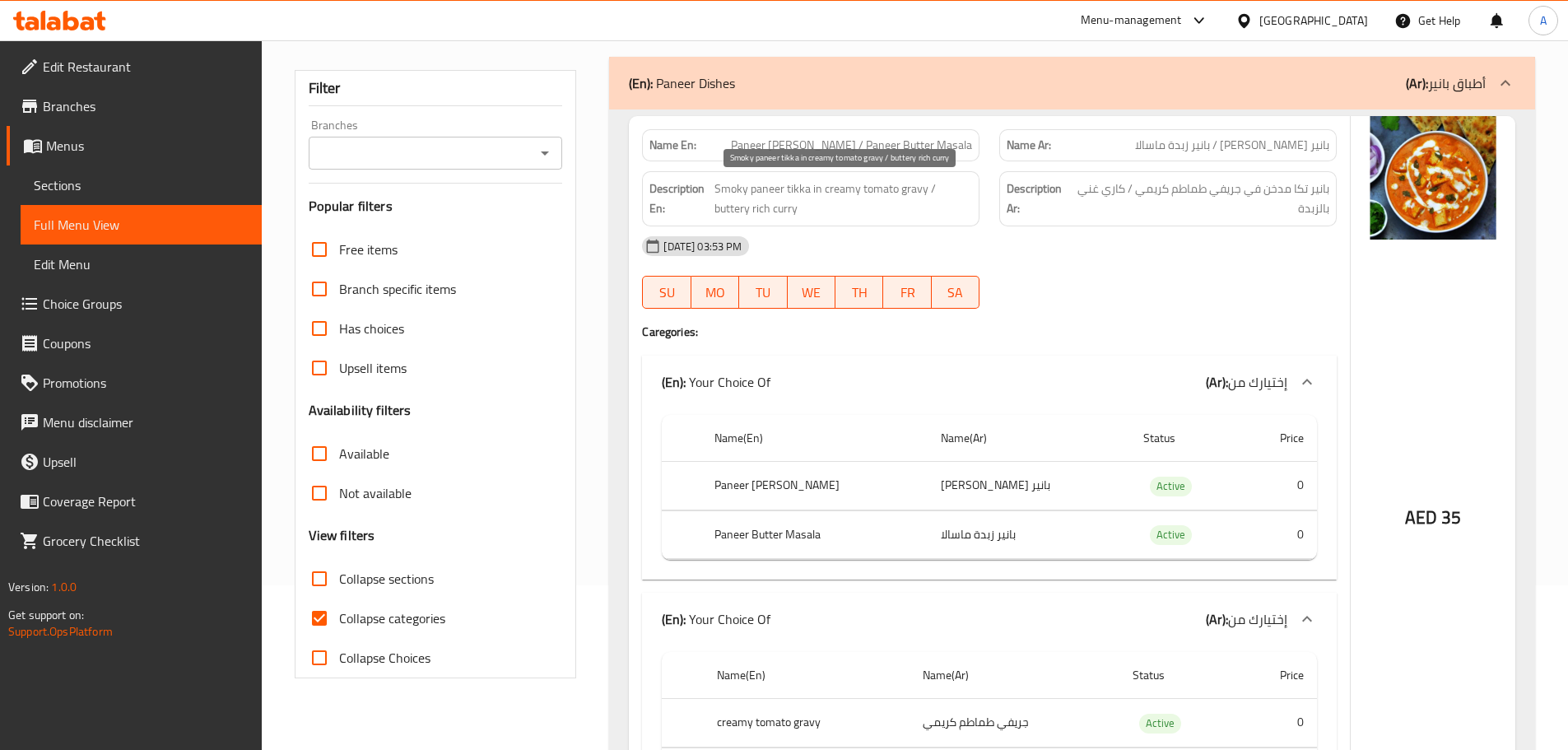
click at [862, 186] on span "Smoky paneer tikka in creamy tomato gravy / buttery rich curry" at bounding box center [844, 199] width 258 height 40
click at [852, 215] on span "Smoky paneer tikka in creamy tomato gravy / buttery rich curry" at bounding box center [844, 199] width 258 height 40
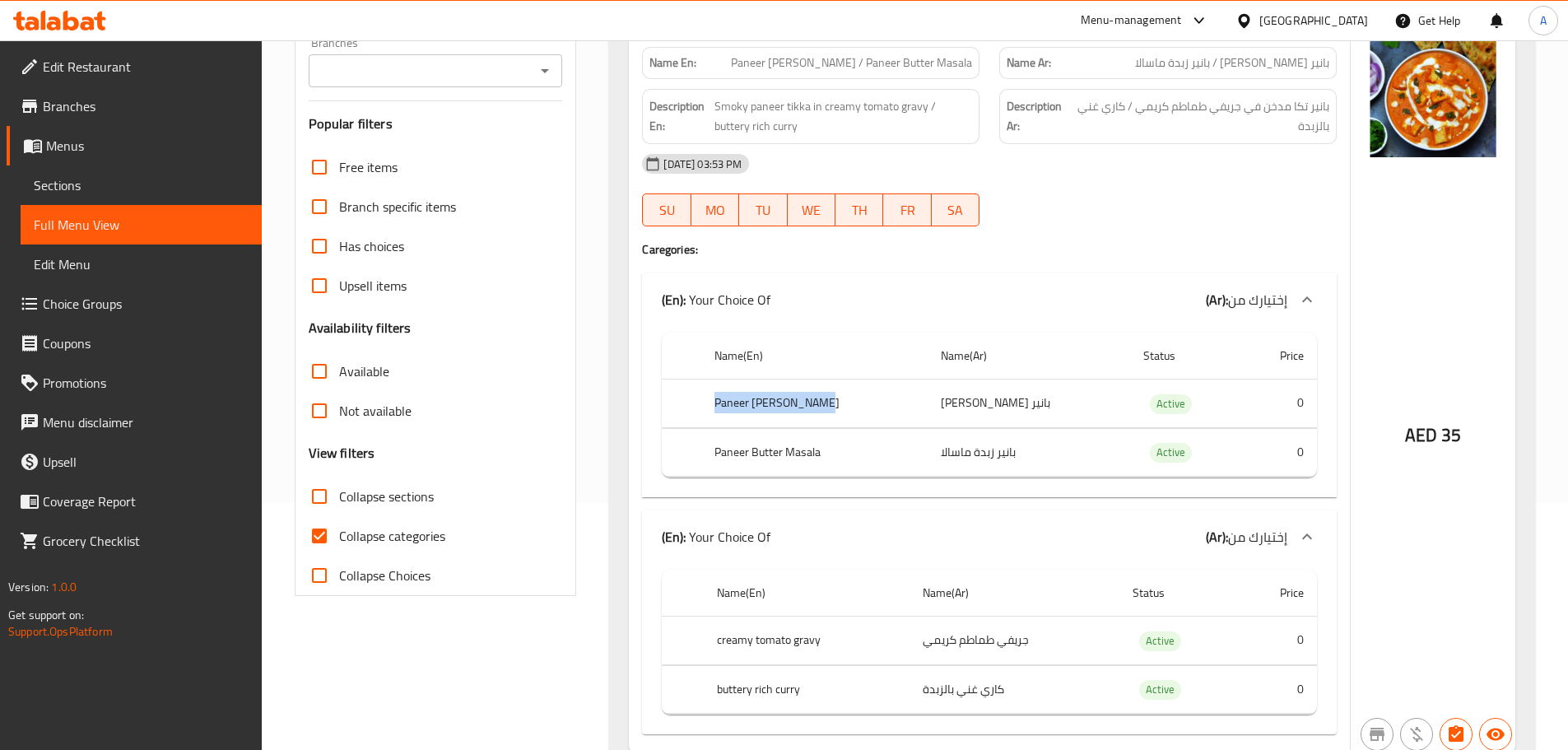
drag, startPoint x: 715, startPoint y: 401, endPoint x: 846, endPoint y: 402, distance: 131.0
click at [846, 402] on th "Paneer [PERSON_NAME]" at bounding box center [815, 404] width 226 height 48
drag, startPoint x: 714, startPoint y: 449, endPoint x: 927, endPoint y: 419, distance: 215.1
click at [837, 450] on th "Paneer Butter Masala" at bounding box center [815, 452] width 226 height 48
drag, startPoint x: 1023, startPoint y: 404, endPoint x: 938, endPoint y: 404, distance: 85.0
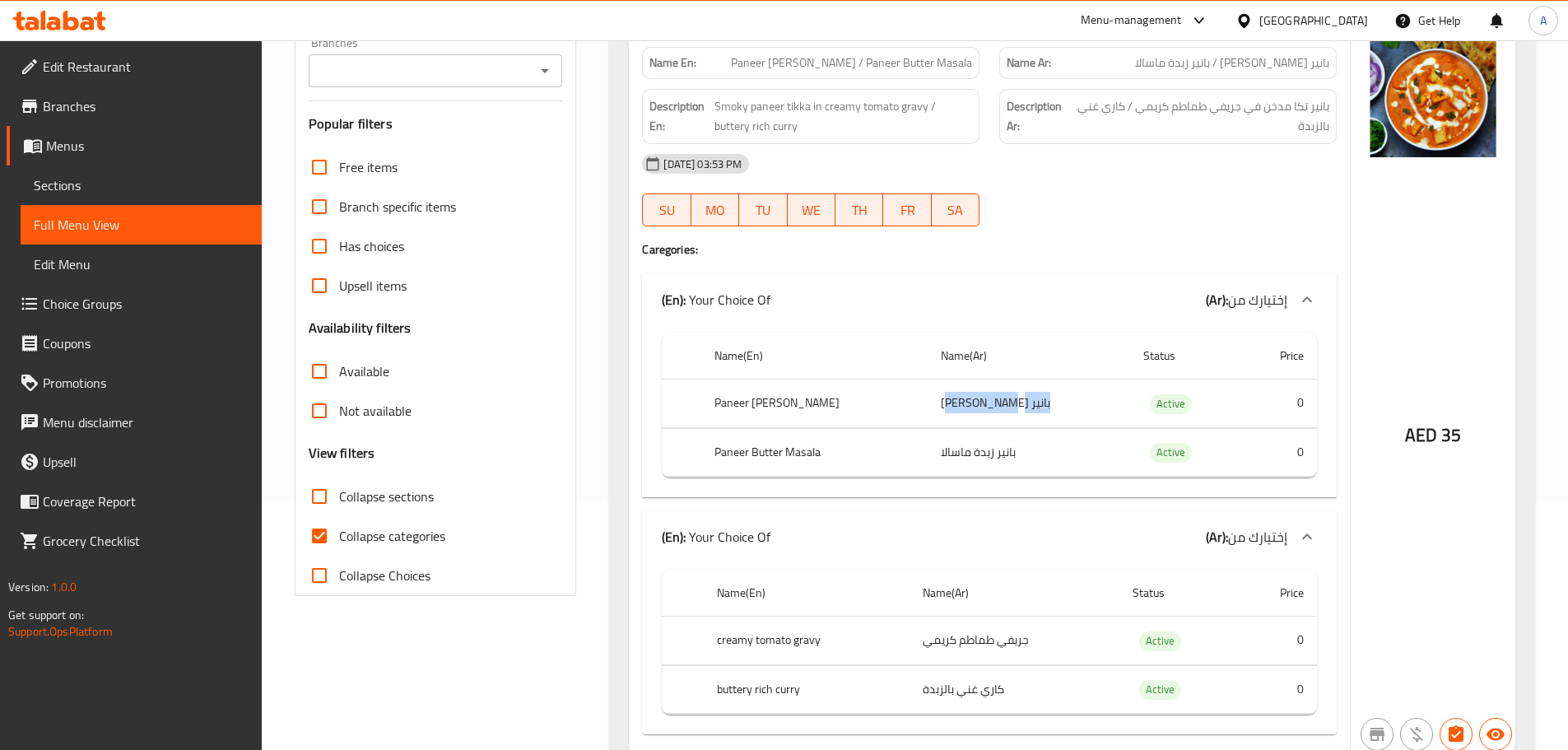
click at [938, 404] on td "بانير [PERSON_NAME]" at bounding box center [1029, 404] width 203 height 48
click at [1200, 196] on div "[DATE] 03:53 PM SU MO TU WE TH FR SA" at bounding box center [989, 189] width 715 height 92
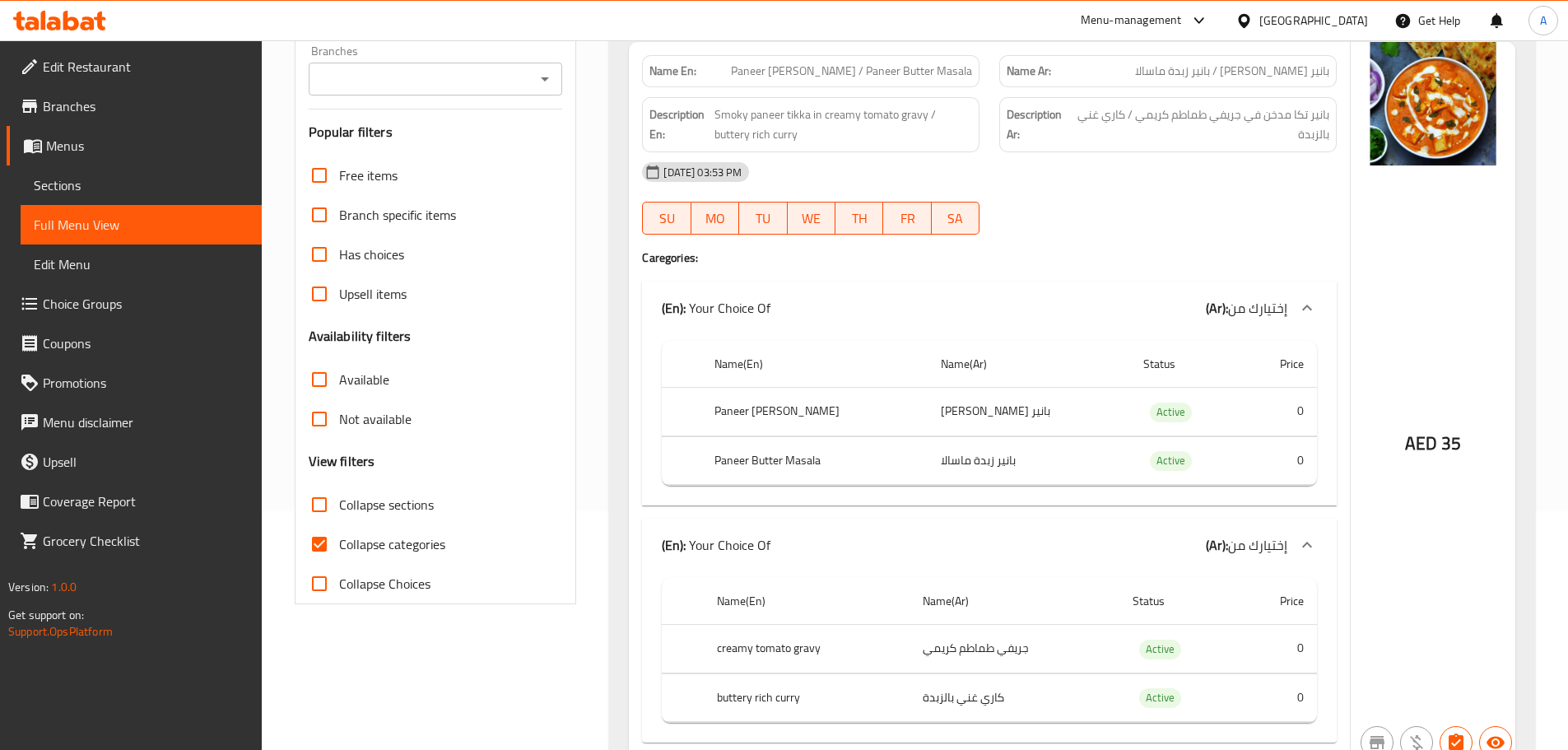
scroll to position [235, 0]
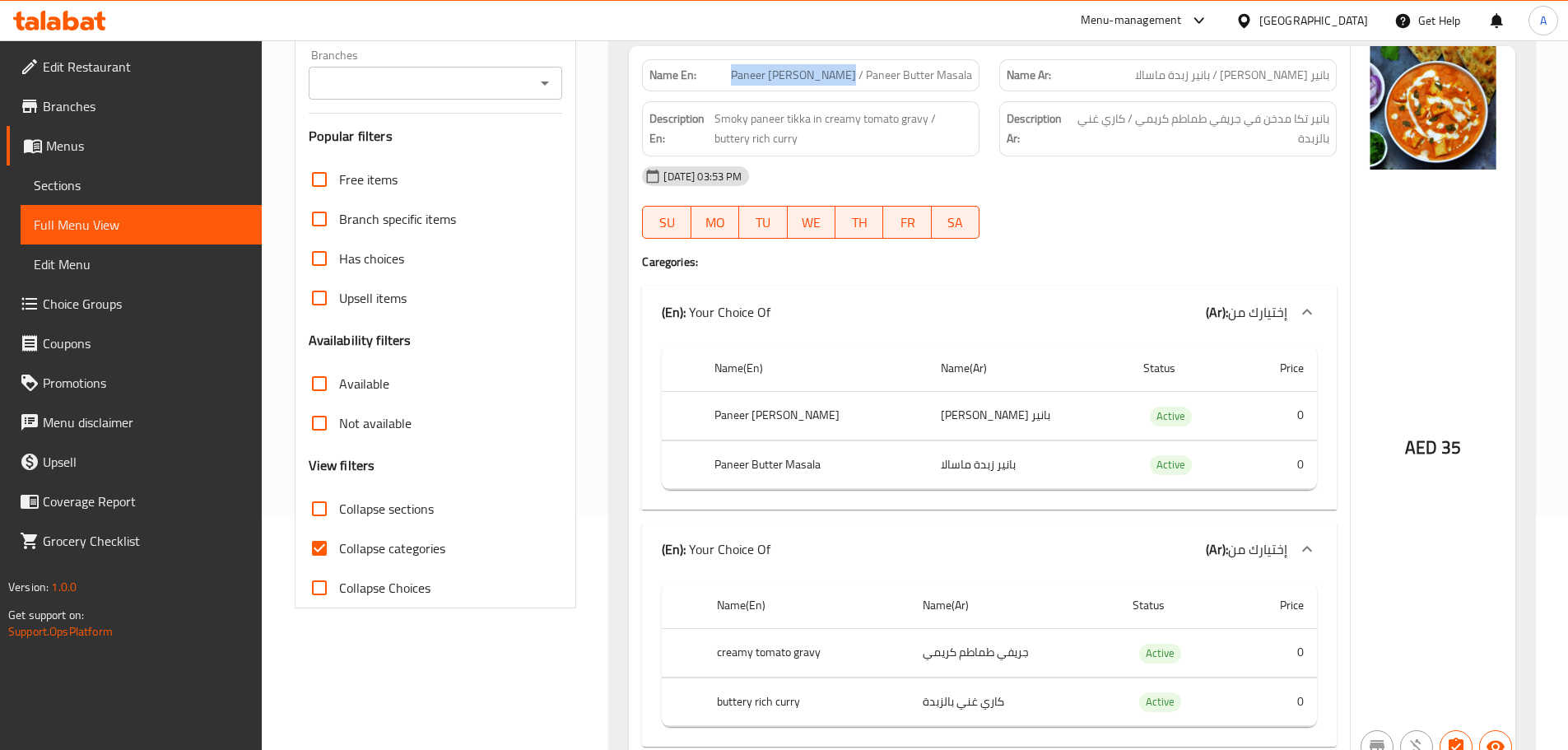
drag, startPoint x: 759, startPoint y: 74, endPoint x: 866, endPoint y: 74, distance: 107.0
click at [859, 74] on span "Paneer [PERSON_NAME] / Paneer Butter Masala" at bounding box center [851, 75] width 241 height 18
drag, startPoint x: 866, startPoint y: 74, endPoint x: 994, endPoint y: 72, distance: 128.0
click at [994, 72] on div "Name En: [PERSON_NAME] / Paneer Butter Masala Name Ar: بانير تيكا ماسالا / باني…" at bounding box center [989, 75] width 715 height 52
drag, startPoint x: 825, startPoint y: 117, endPoint x: 932, endPoint y: 115, distance: 107.0
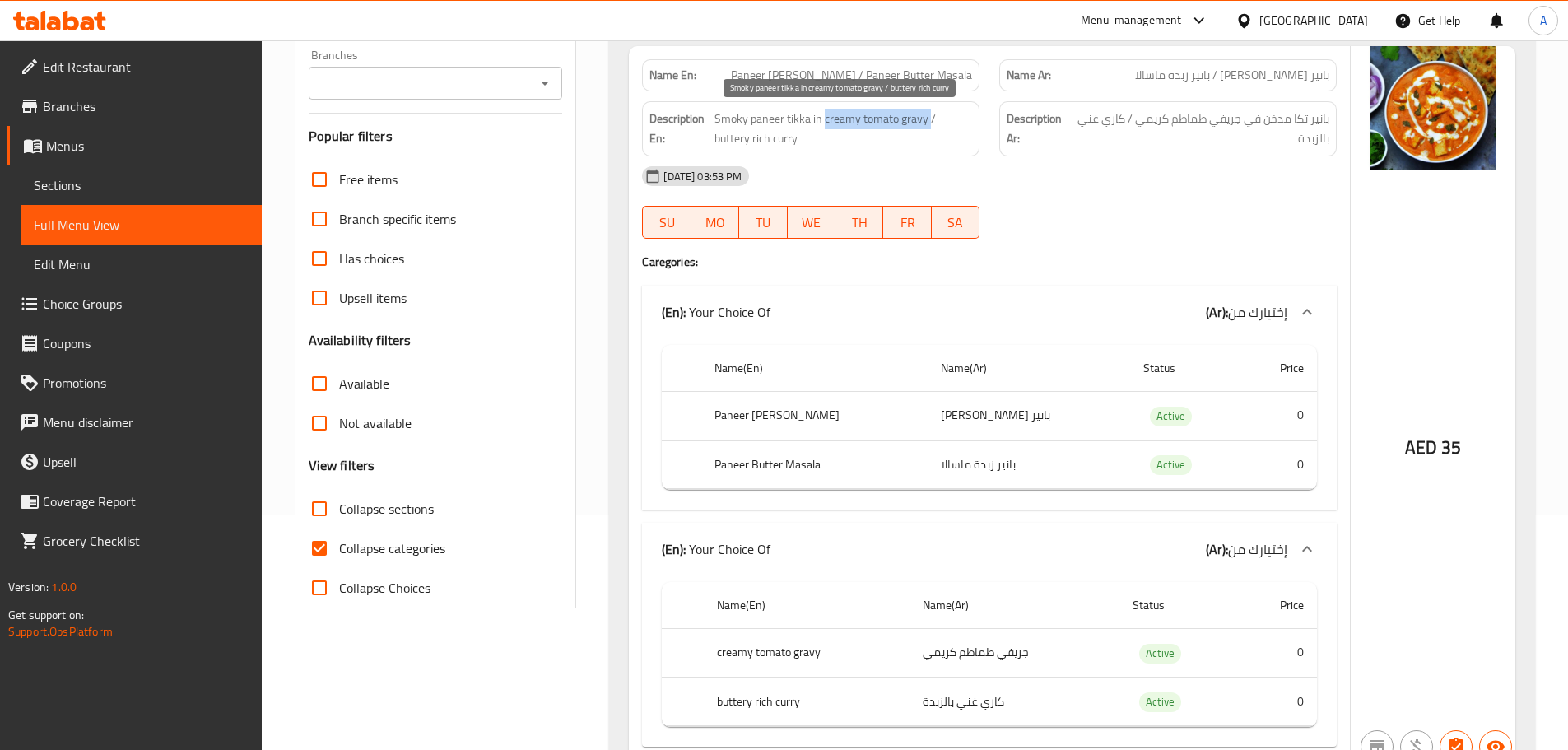
click at [930, 115] on span "Smoky paneer tikka in creamy tomato gravy / buttery rich curry" at bounding box center [844, 129] width 258 height 40
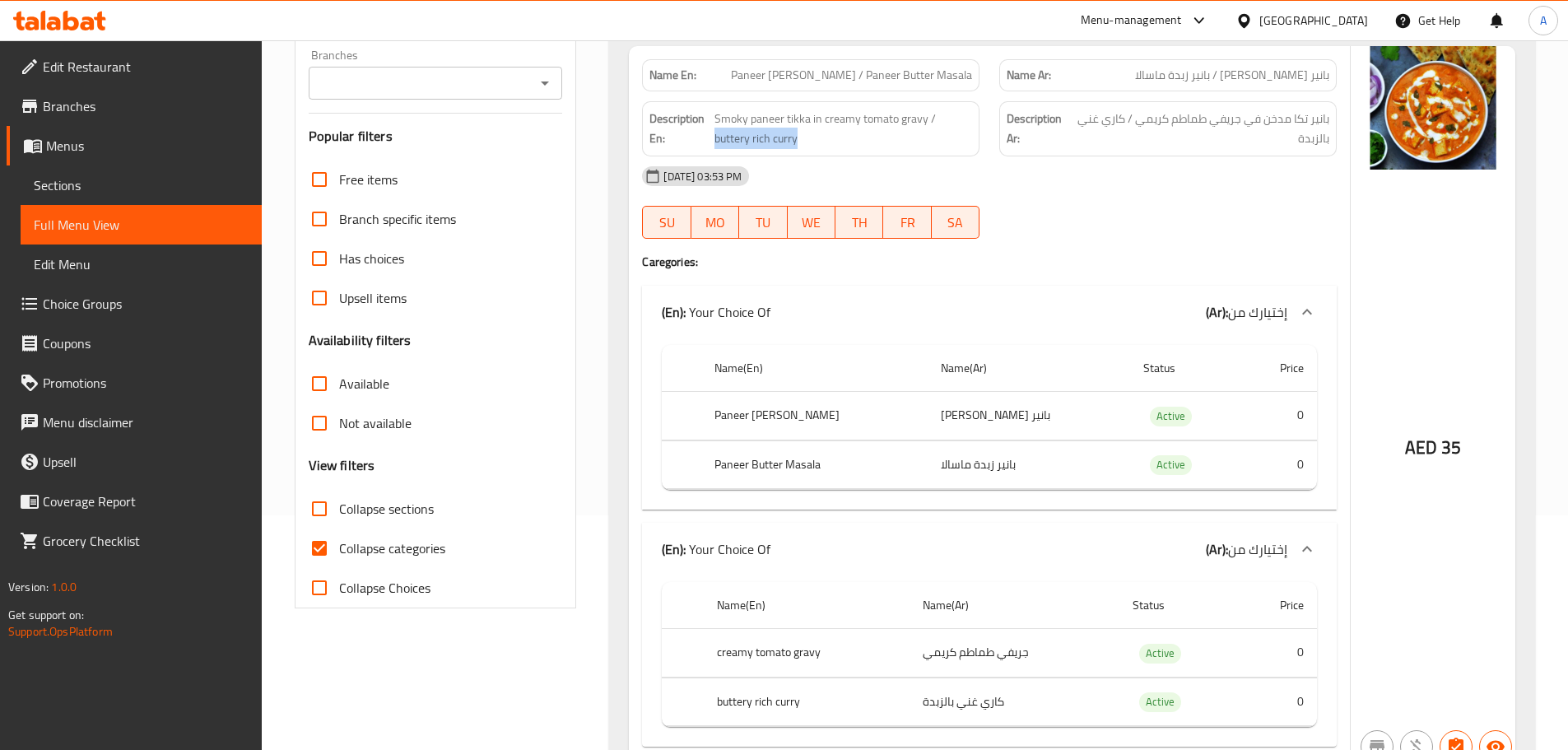
drag, startPoint x: 938, startPoint y: 117, endPoint x: 975, endPoint y: 140, distance: 43.6
click at [975, 140] on div "Description En: Smoky paneer tikka in creamy tomato gravy / buttery rich curry" at bounding box center [810, 128] width 338 height 55
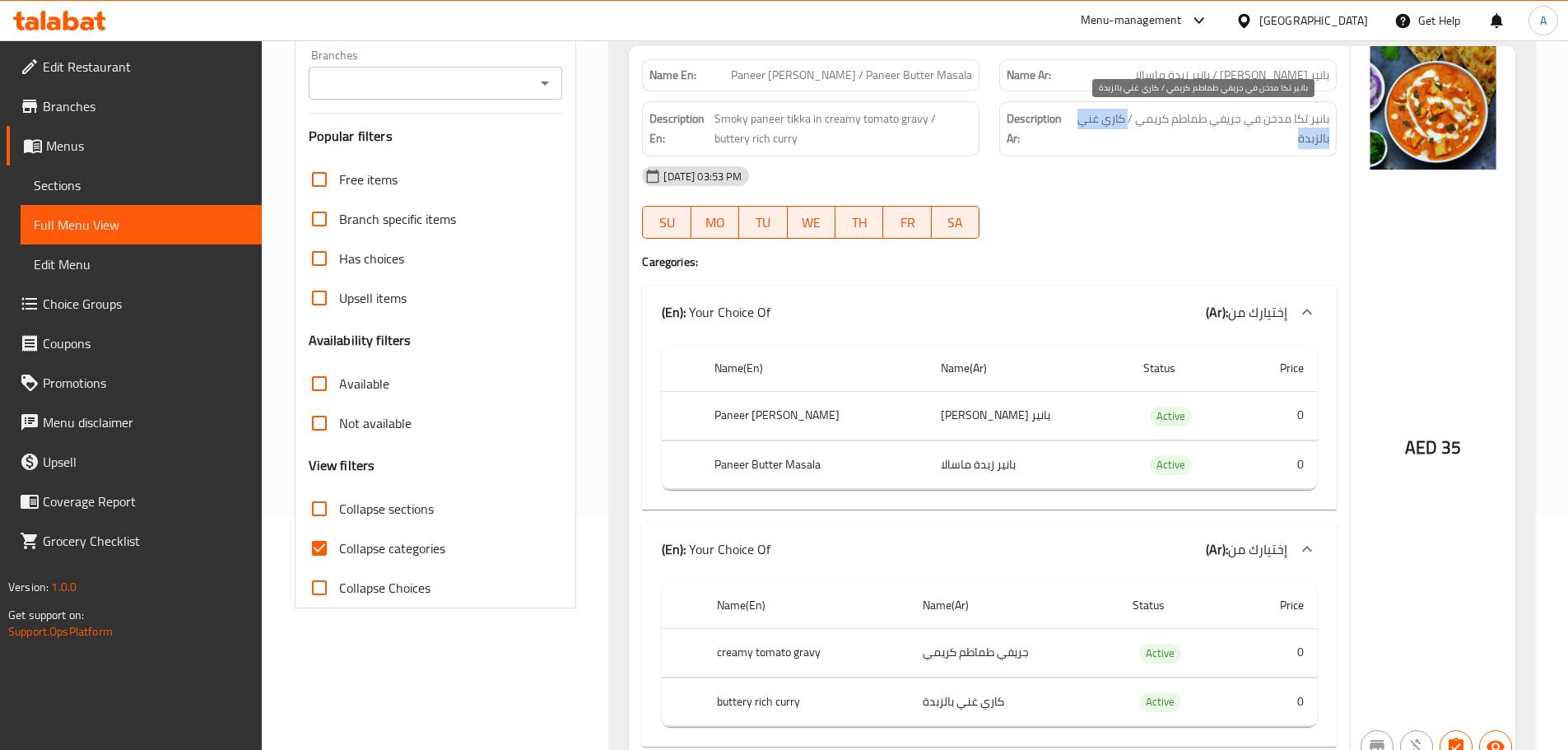
drag, startPoint x: 1129, startPoint y: 115, endPoint x: 1088, endPoint y: 136, distance: 46.1
click at [1088, 136] on span "بانير تكا مدخن في جريفي طماطم كريمي / كاري غني بالزبدة" at bounding box center [1201, 129] width 256 height 40
click at [1090, 150] on div "Description Ar: بانير تكا مدخن في جريفي طماطم كريمي / كاري غني بالزبدة" at bounding box center [1167, 128] width 338 height 55
click at [1325, 141] on span "بانير تكا مدخن في جريفي طماطم كريمي / كاري غني بالزبدة" at bounding box center [1201, 129] width 256 height 40
click at [820, 54] on div "Name En: [PERSON_NAME] / Paneer Butter Masala" at bounding box center [810, 75] width 357 height 52
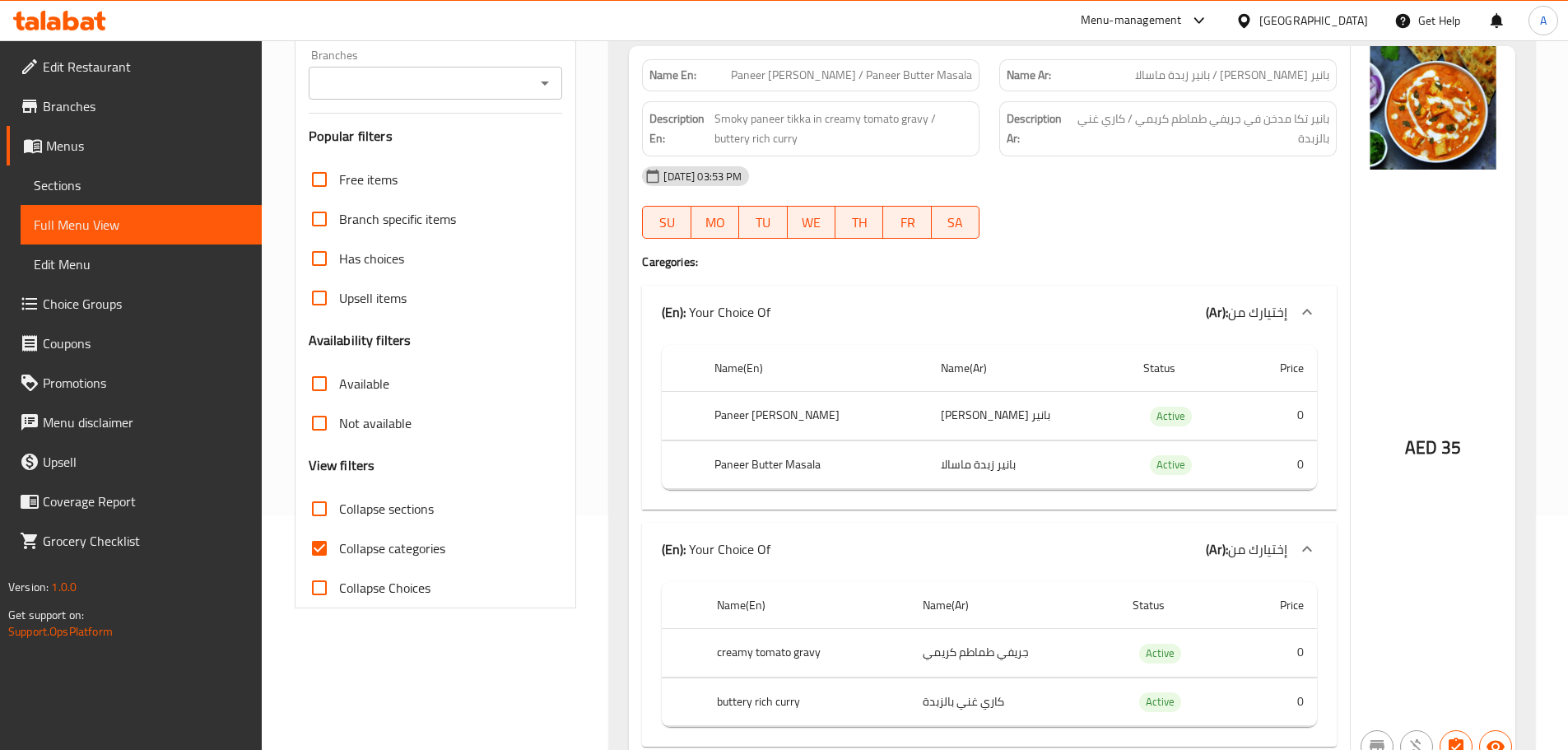
click at [822, 71] on span "Paneer [PERSON_NAME] / Paneer Butter Masala" at bounding box center [851, 75] width 241 height 18
copy span "Paneer [PERSON_NAME] / Paneer Butter Masala"
click at [759, 115] on span "Smoky paneer tikka in creamy tomato gravy / buttery rich curry" at bounding box center [844, 129] width 258 height 40
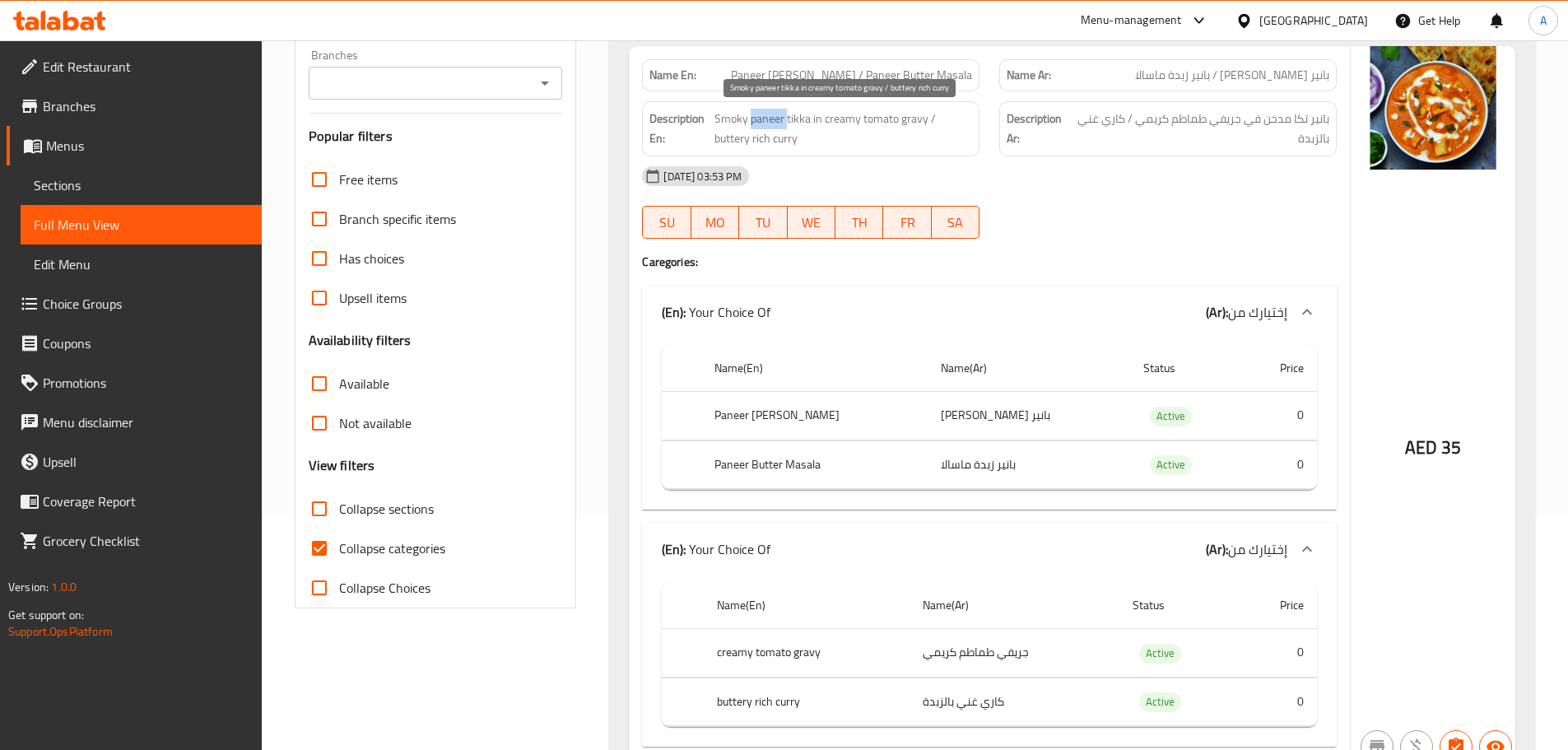
click at [759, 115] on span "Smoky paneer tikka in creamy tomato gravy / buttery rich curry" at bounding box center [844, 129] width 258 height 40
copy span "Smoky paneer tikka in creamy tomato gravy / buttery rich curry"
